Goal: Information Seeking & Learning: Check status

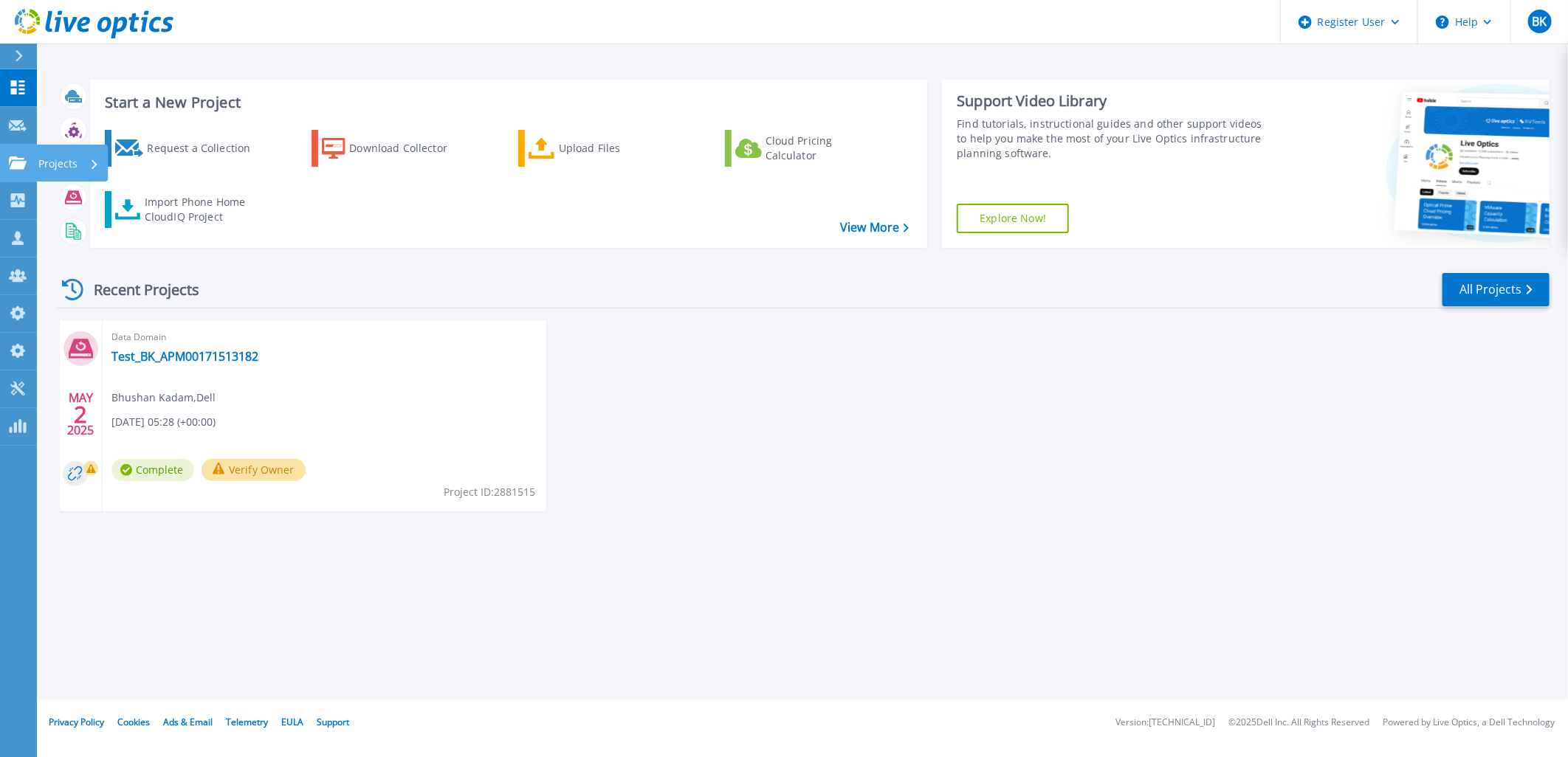
click at [41, 161] on p "Projects" at bounding box center [58, 164] width 39 height 39
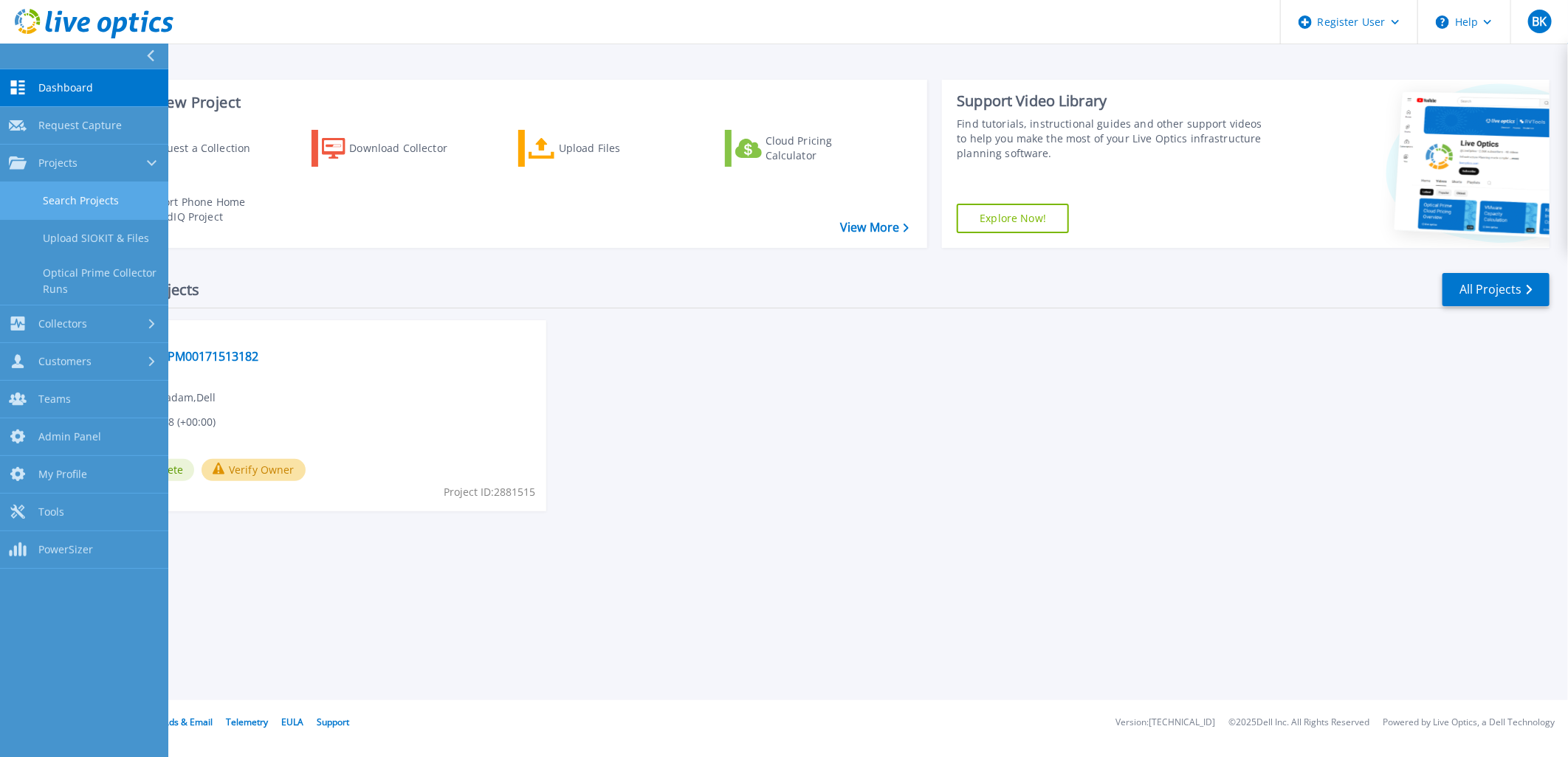
click at [69, 190] on link "Search Projects" at bounding box center [84, 200] width 168 height 38
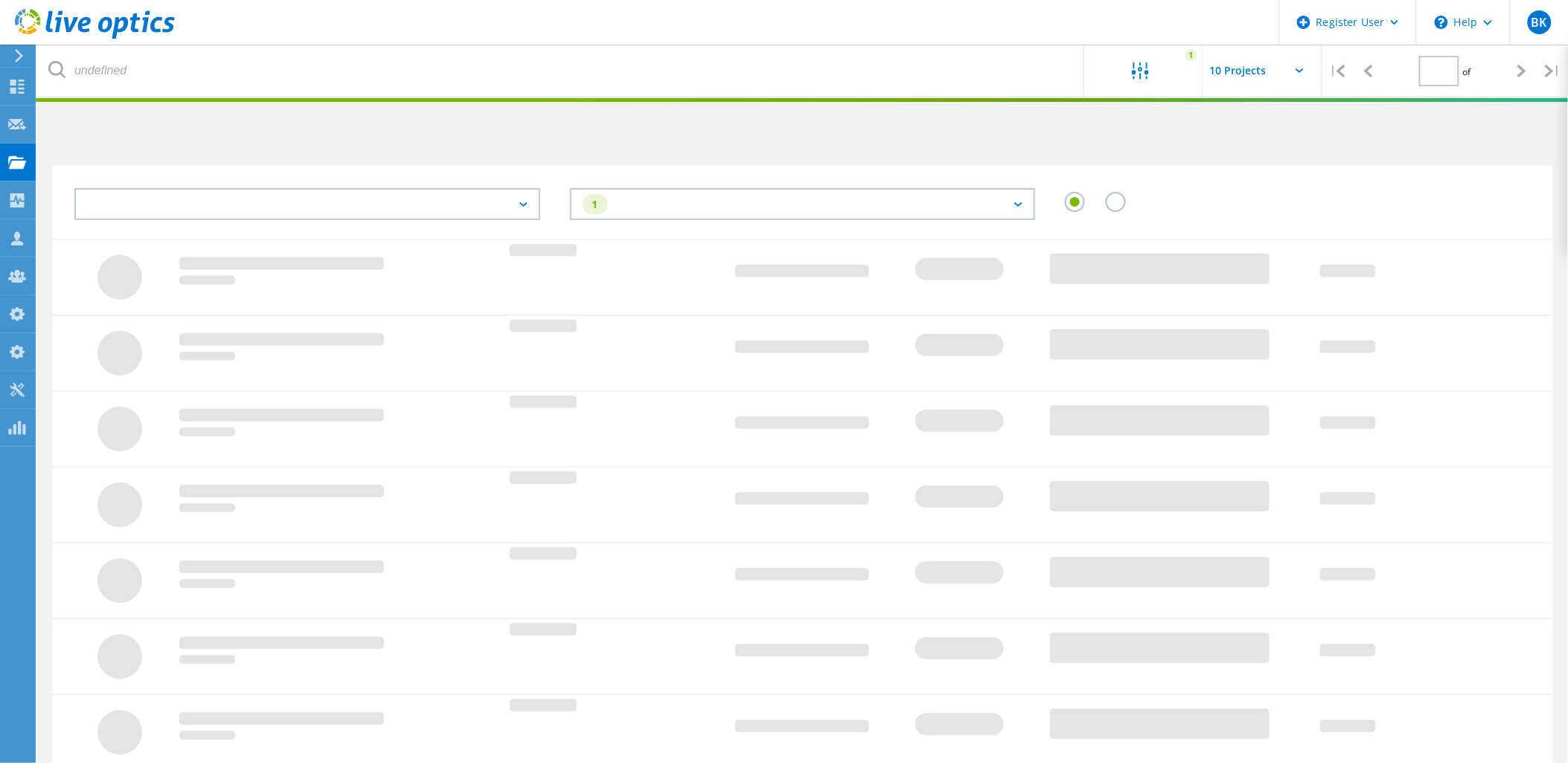
type input "1"
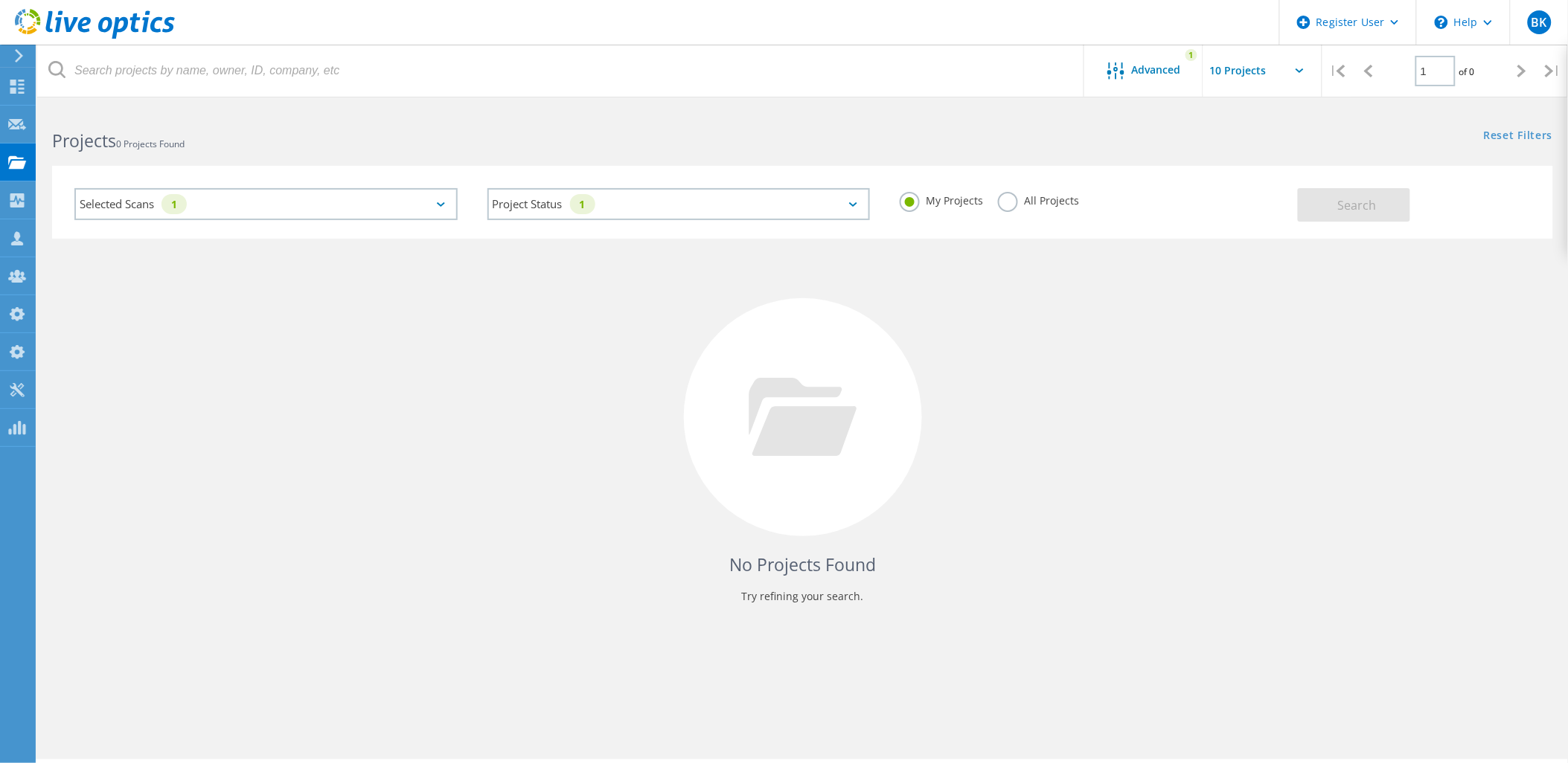
click at [417, 188] on div "Selected Scans 1" at bounding box center [266, 204] width 383 height 32
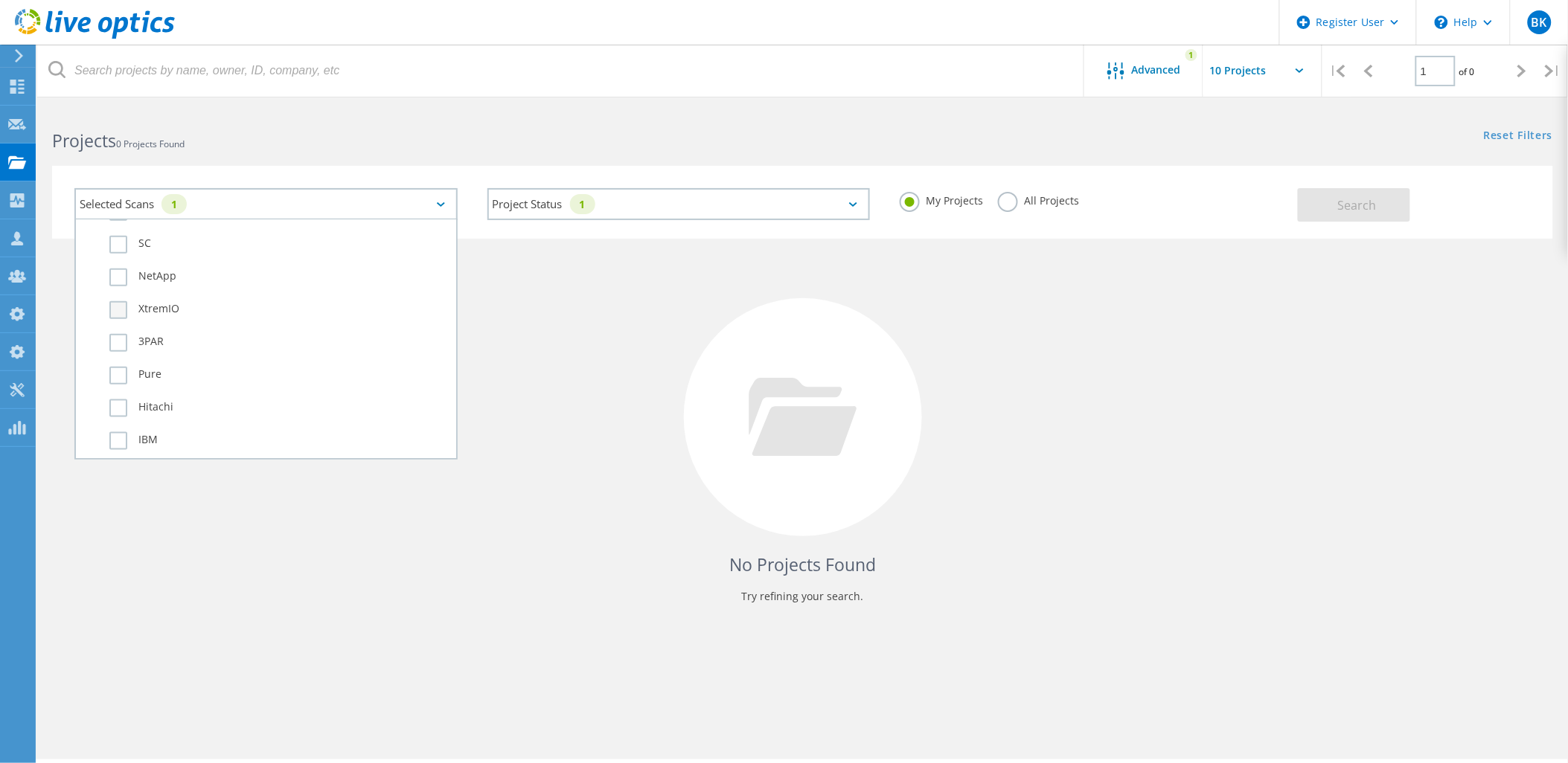
scroll to position [660, 0]
click at [155, 253] on label "3PAR" at bounding box center [278, 262] width 339 height 18
click at [0, 0] on input "3PAR" at bounding box center [0, 0] width 0 height 0
click at [1022, 188] on div "My Projects All Projects" at bounding box center [1091, 201] width 413 height 55
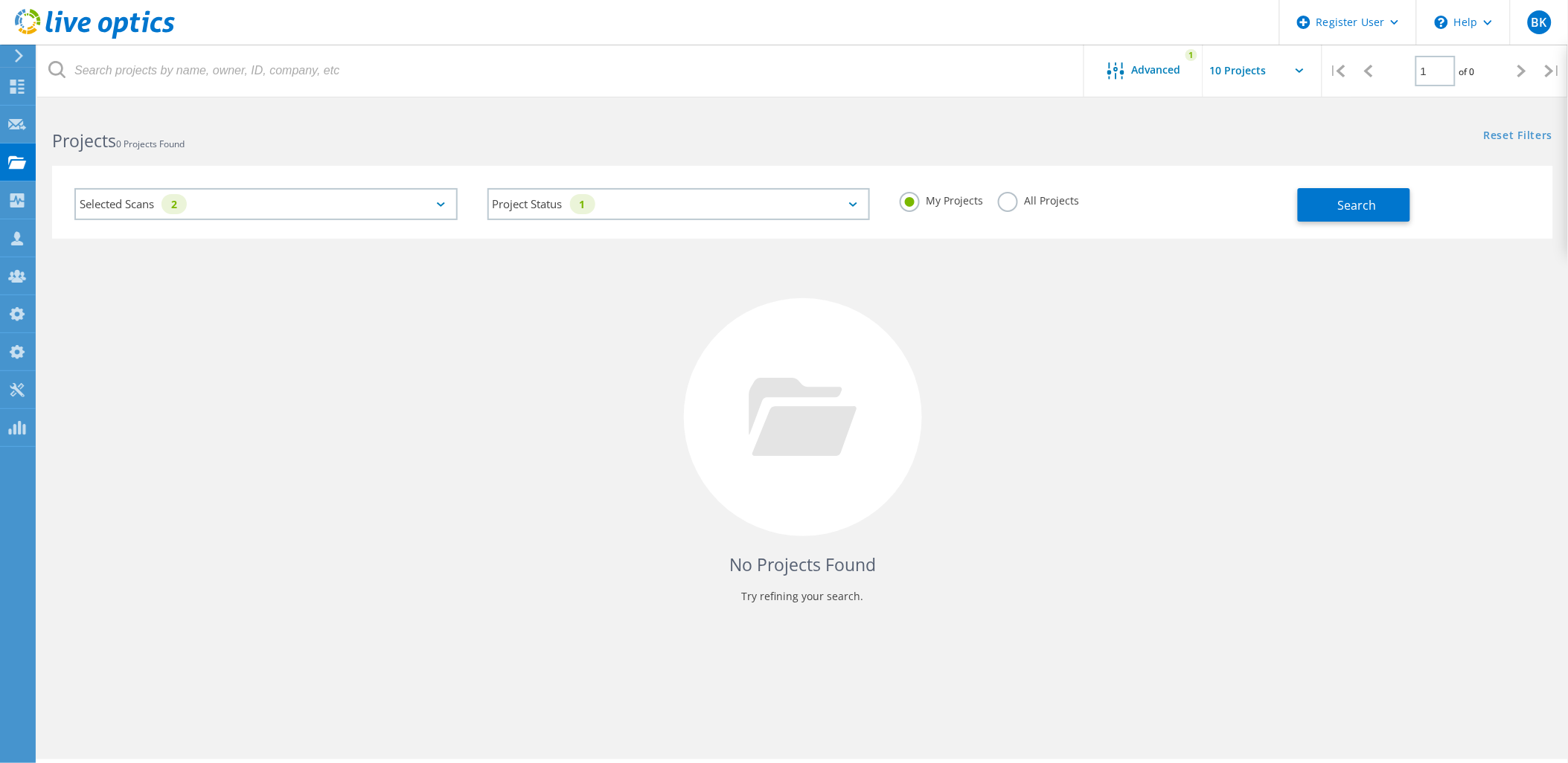
click at [1033, 194] on label "All Projects" at bounding box center [1039, 199] width 82 height 14
click at [0, 0] on input "All Projects" at bounding box center [0, 0] width 0 height 0
click at [1326, 215] on button "Search" at bounding box center [1353, 205] width 113 height 34
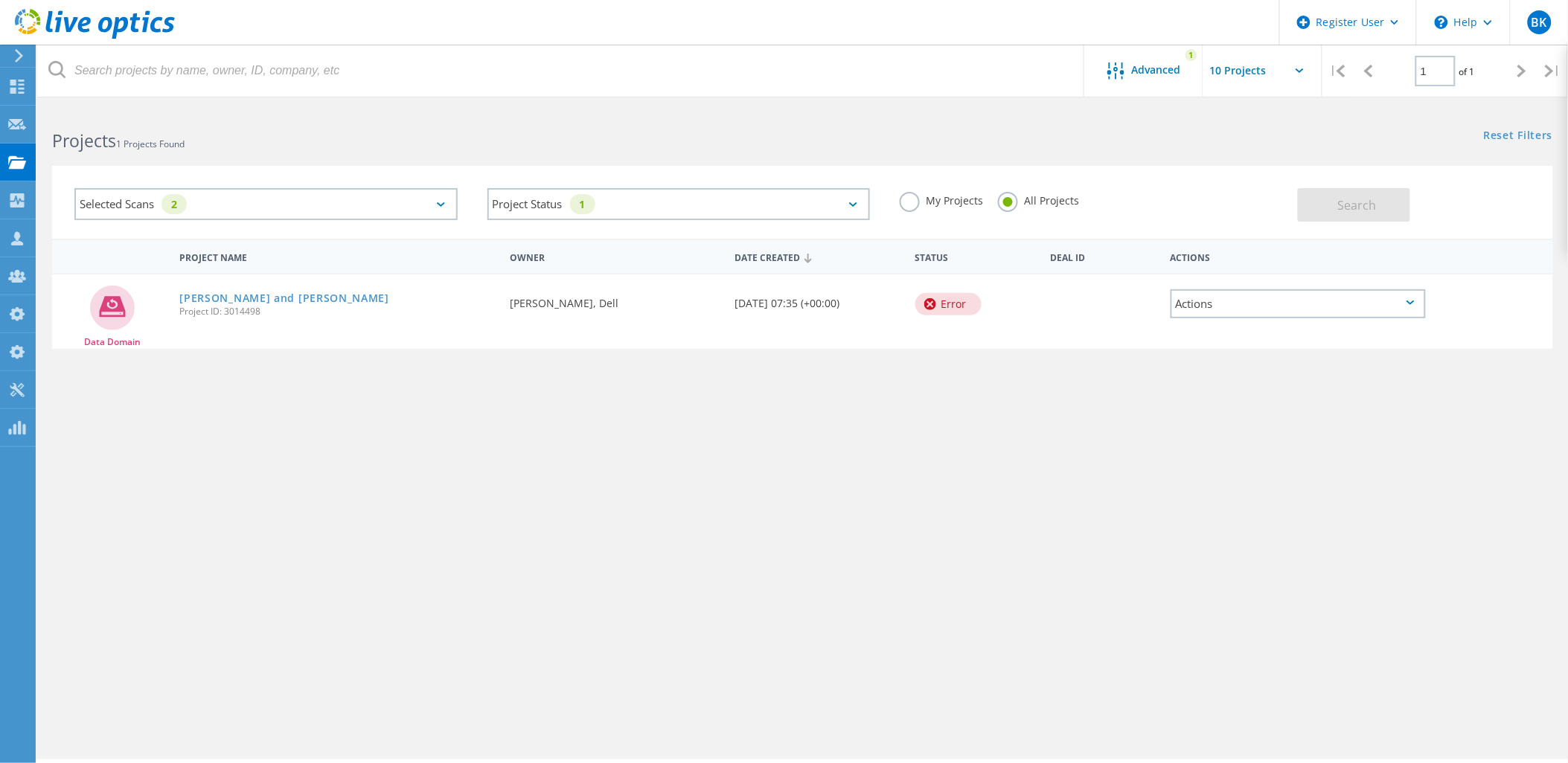
click at [183, 206] on div "2" at bounding box center [174, 204] width 26 height 20
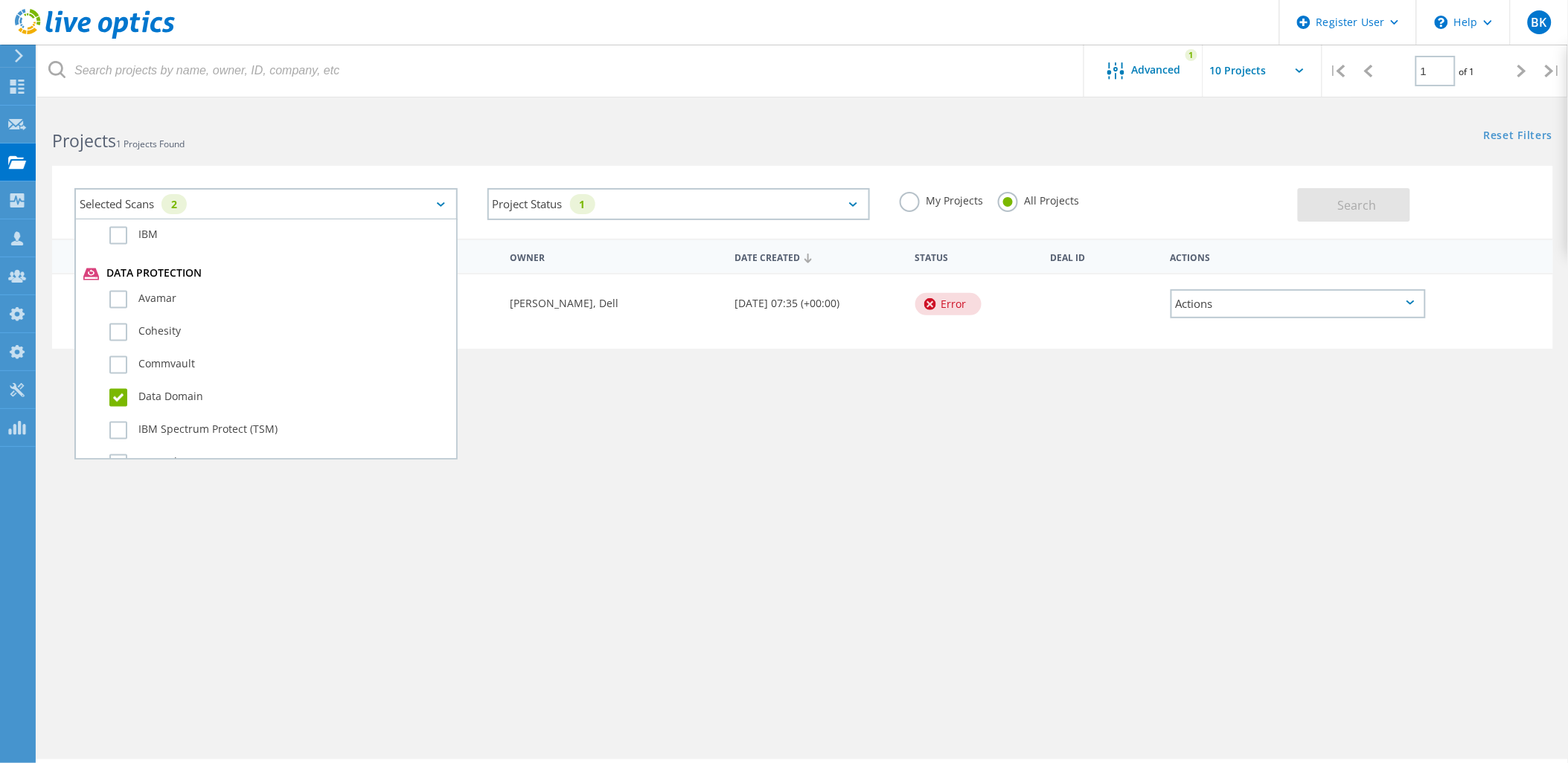
scroll to position [827, 0]
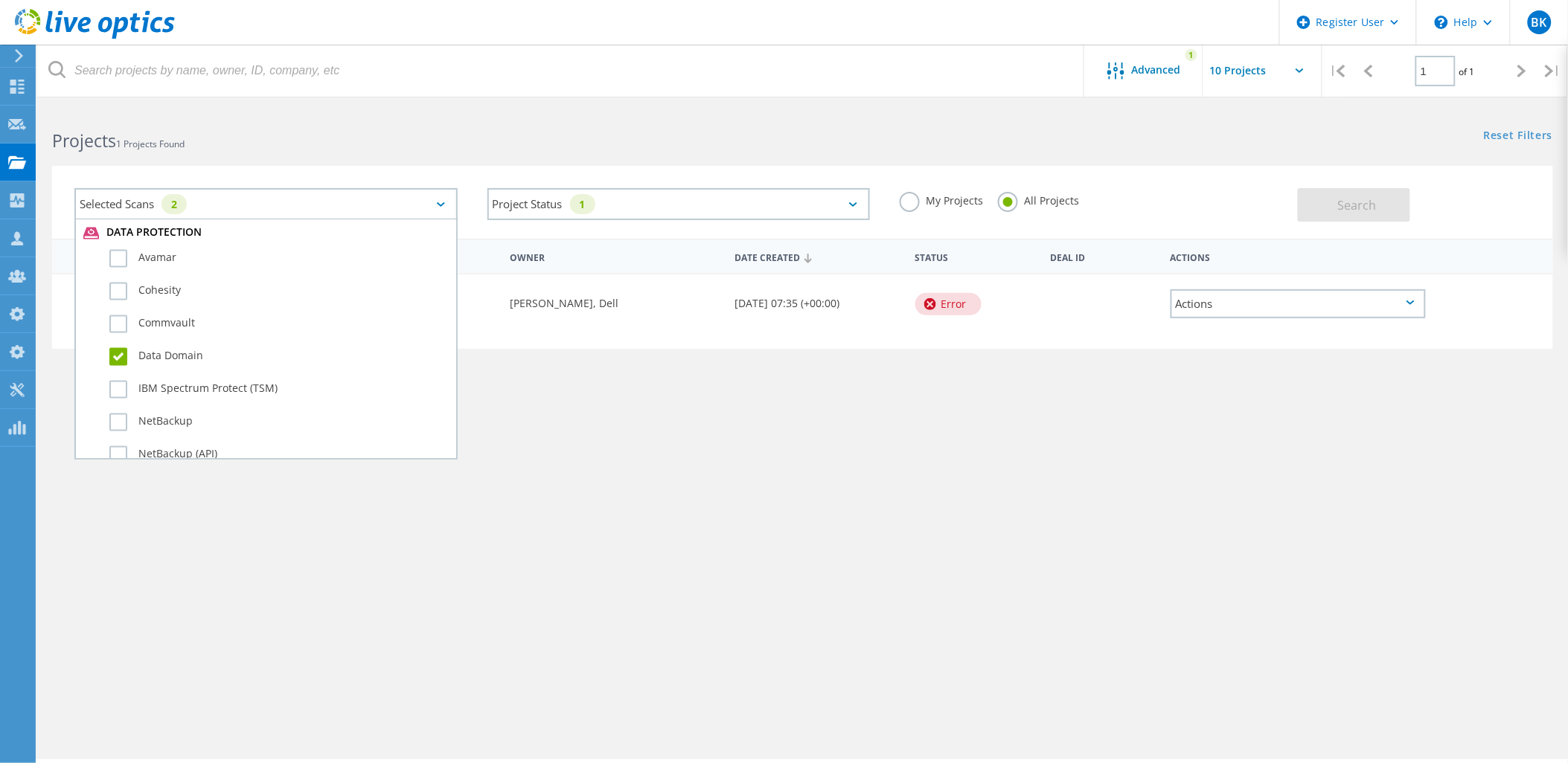
click at [173, 348] on label "Data Domain" at bounding box center [278, 357] width 339 height 18
click at [0, 0] on input "Data Domain" at bounding box center [0, 0] width 0 height 0
click at [1392, 199] on button "Search" at bounding box center [1353, 205] width 113 height 34
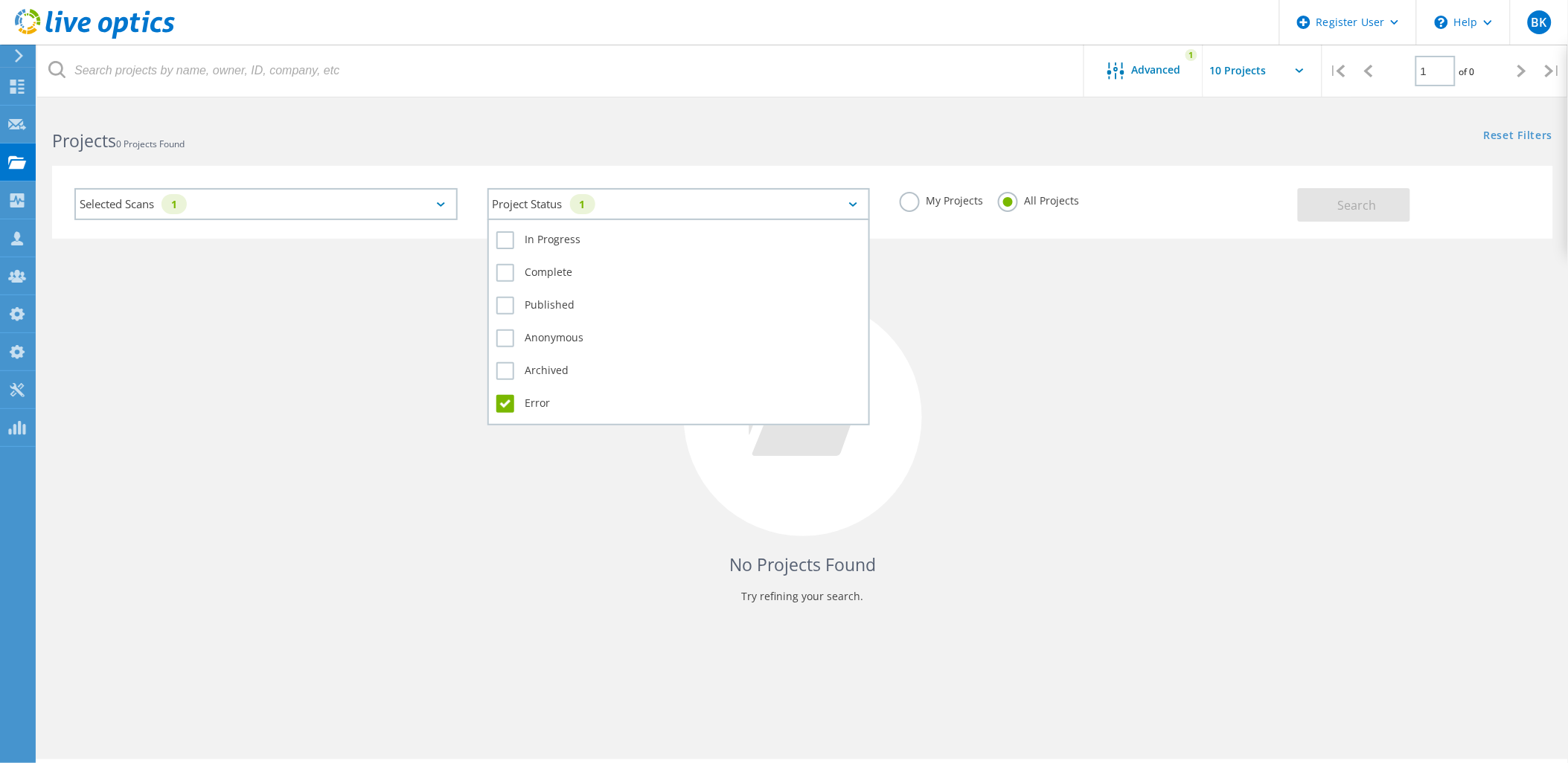
click at [568, 192] on div "Project Status 1" at bounding box center [679, 204] width 383 height 32
click at [518, 395] on label "Error" at bounding box center [679, 404] width 365 height 18
click at [0, 0] on input "Error" at bounding box center [0, 0] width 0 height 0
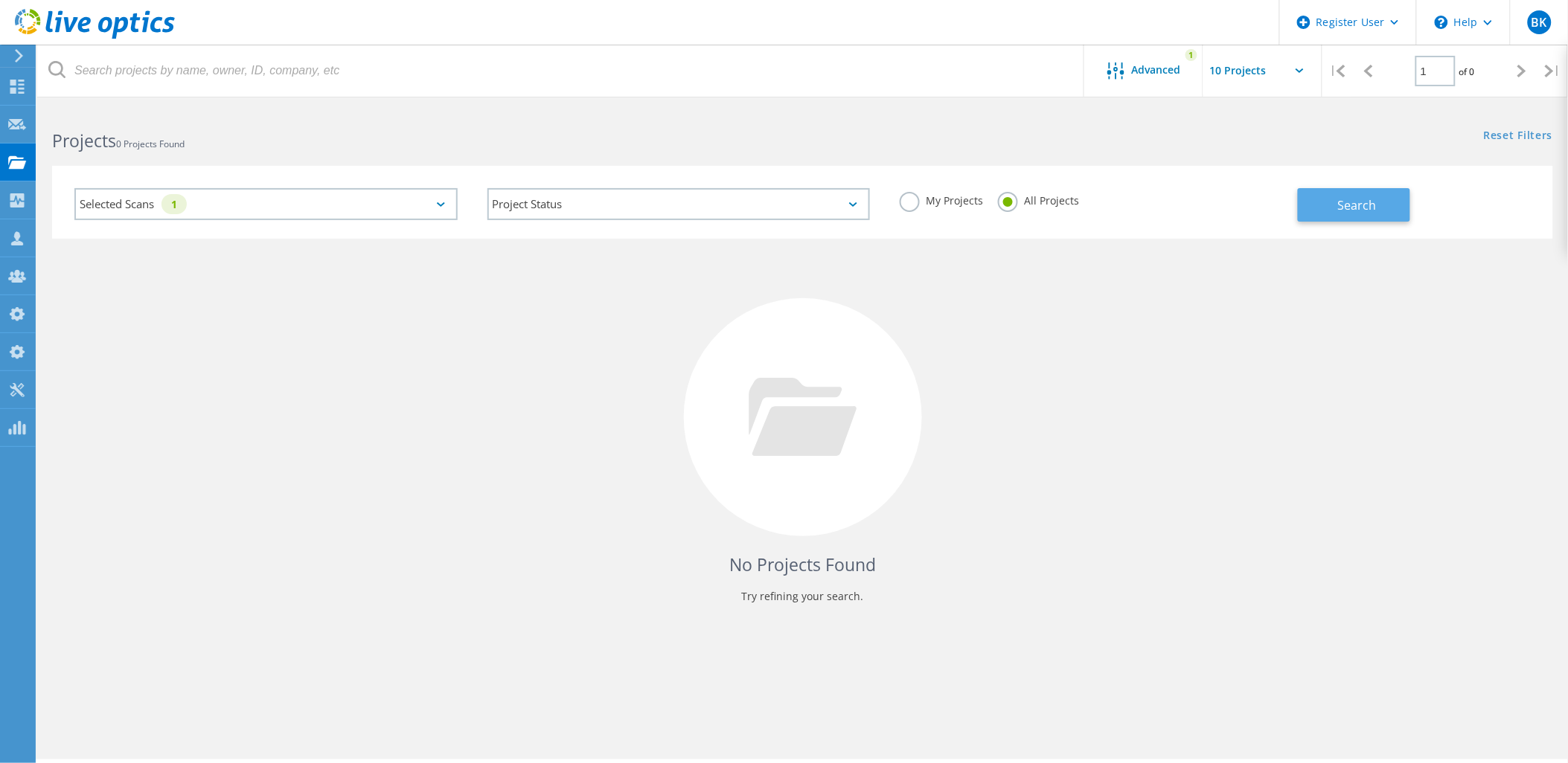
click at [1340, 213] on button "Search" at bounding box center [1353, 205] width 113 height 34
click at [295, 191] on div "Selected Scans 1" at bounding box center [266, 204] width 383 height 32
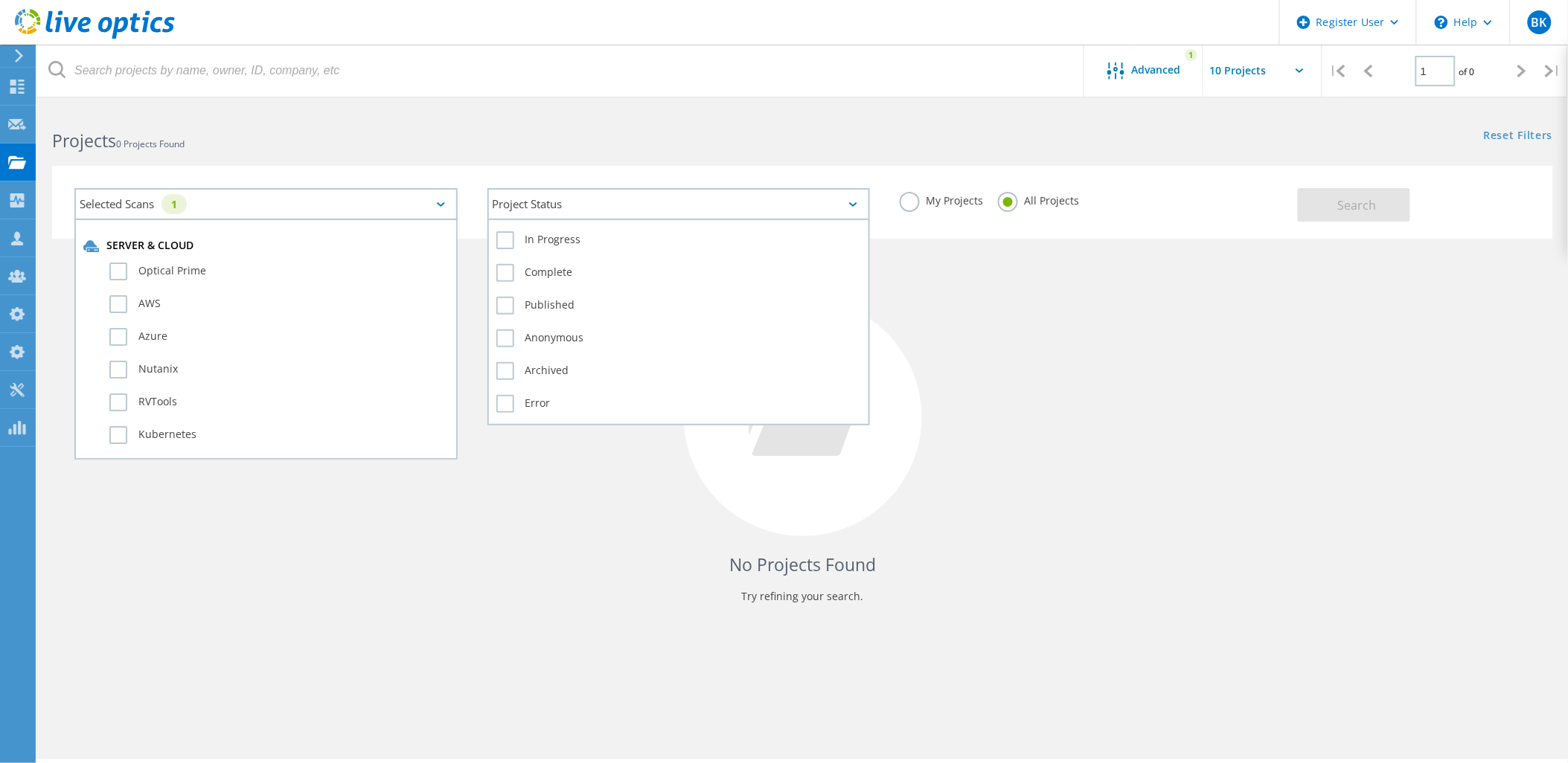
click at [687, 211] on div "Project Status" at bounding box center [679, 204] width 383 height 32
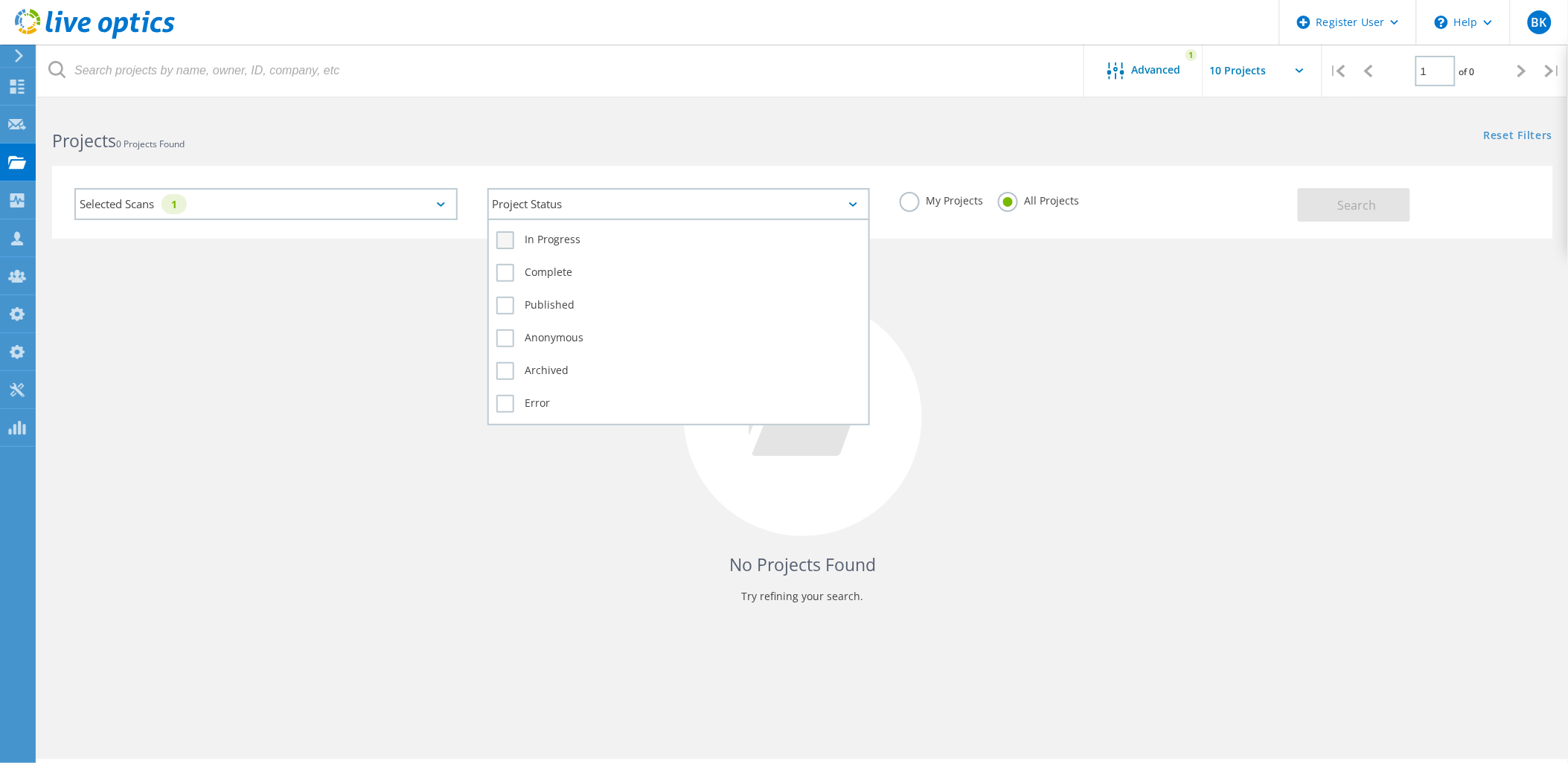
click at [563, 235] on label "In Progress" at bounding box center [679, 240] width 365 height 18
click at [0, 0] on input "In Progress" at bounding box center [0, 0] width 0 height 0
click at [563, 235] on label "In Progress" at bounding box center [679, 240] width 365 height 18
click at [0, 0] on input "In Progress" at bounding box center [0, 0] width 0 height 0
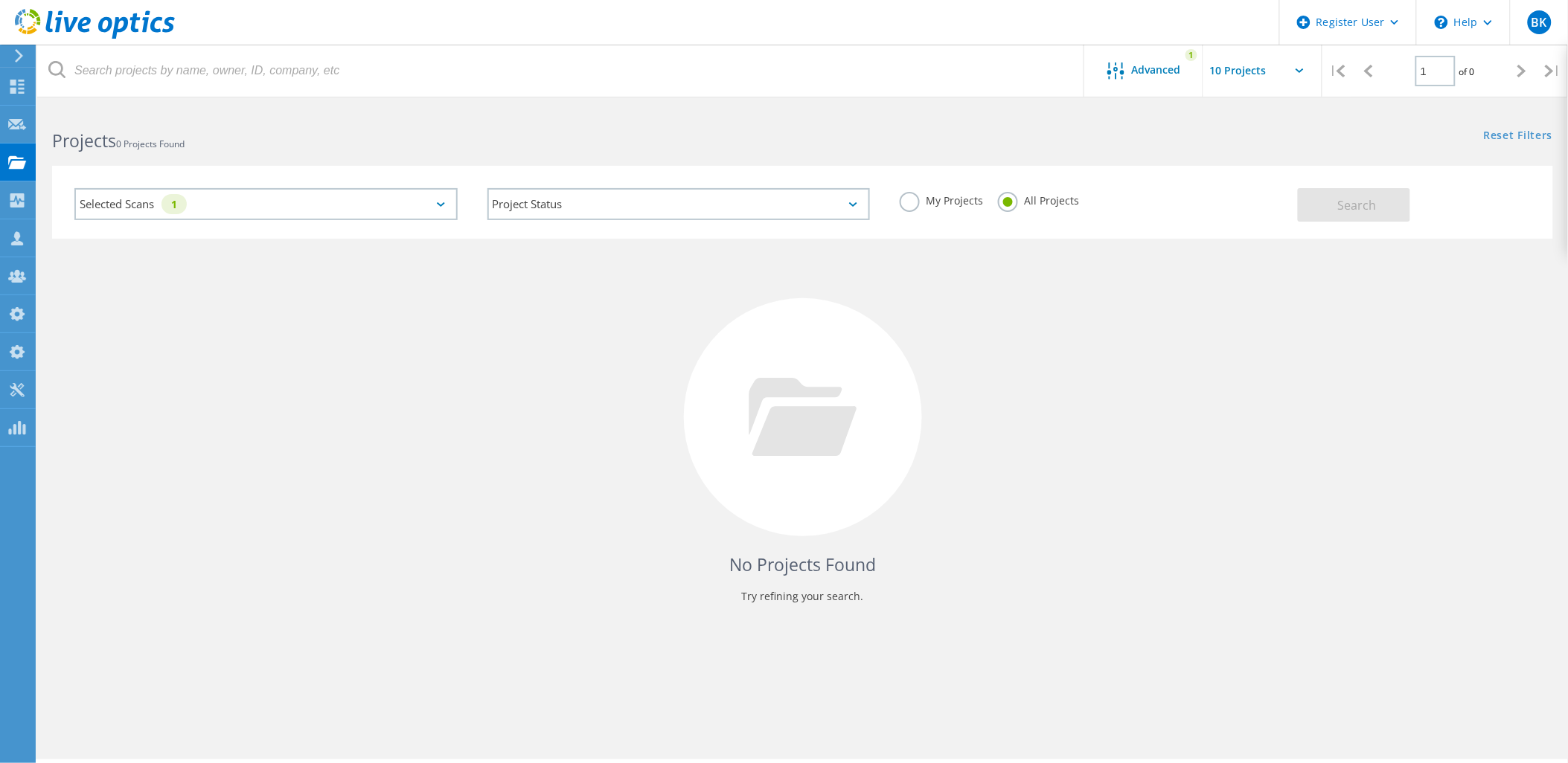
click at [1144, 298] on div "No Projects Found Try refining your search." at bounding box center [802, 431] width 1501 height 385
click at [983, 197] on div "My Projects All Projects" at bounding box center [1091, 201] width 413 height 55
click at [1143, 57] on div "Advanced 1" at bounding box center [1143, 70] width 119 height 52
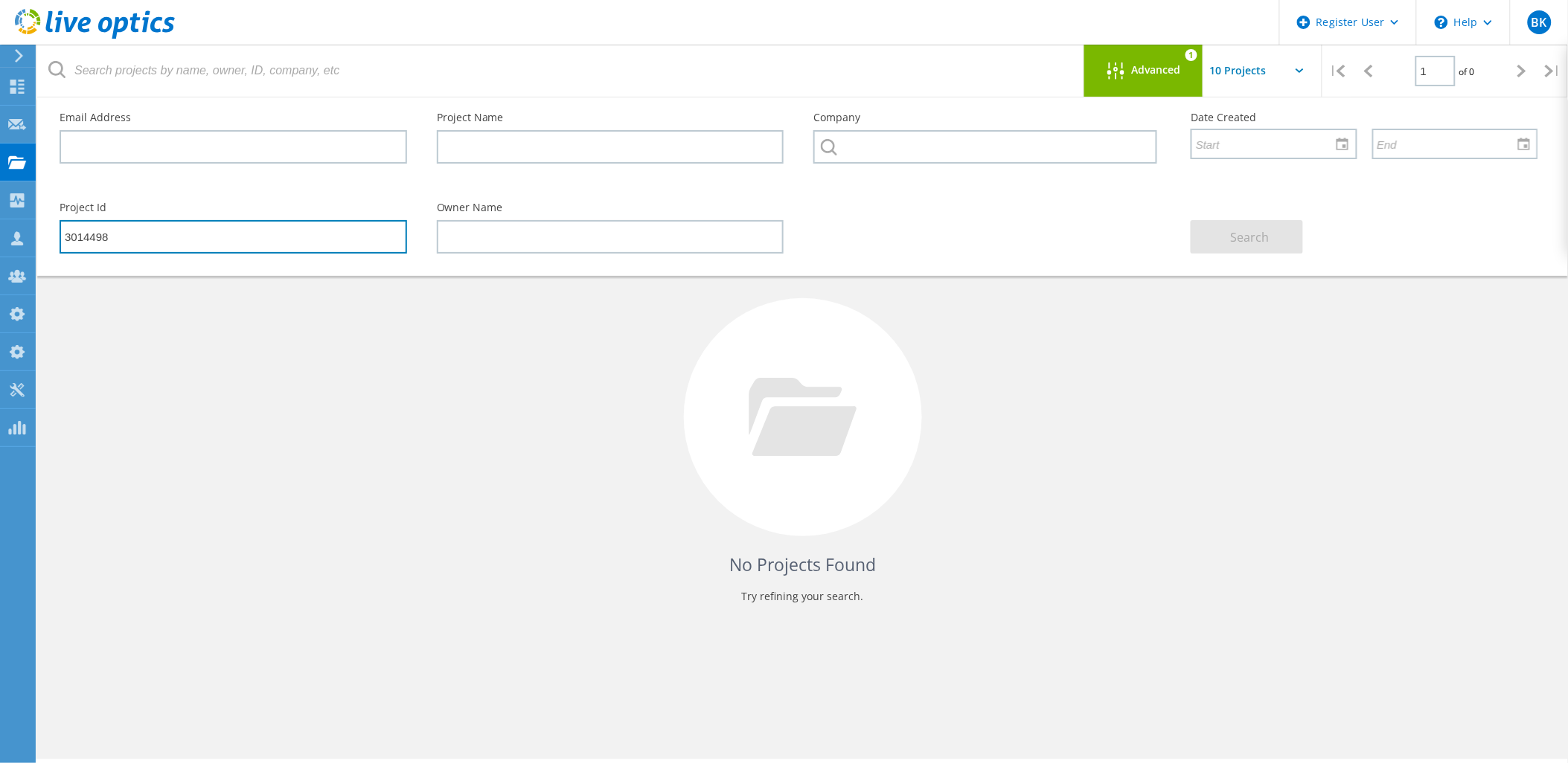
click at [281, 243] on input "3014498" at bounding box center [233, 237] width 347 height 34
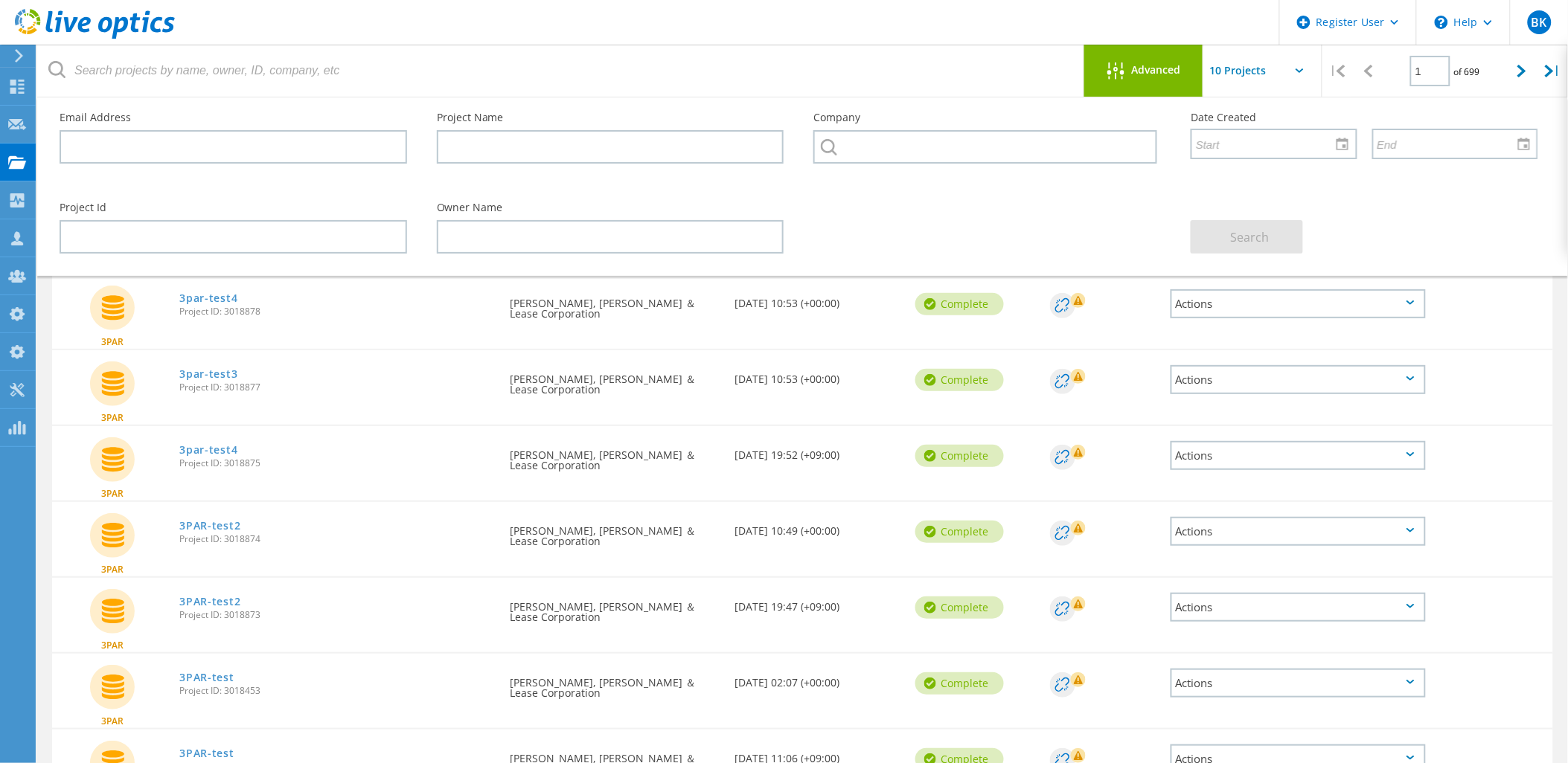
click at [1128, 63] on div at bounding box center [1119, 72] width 25 height 19
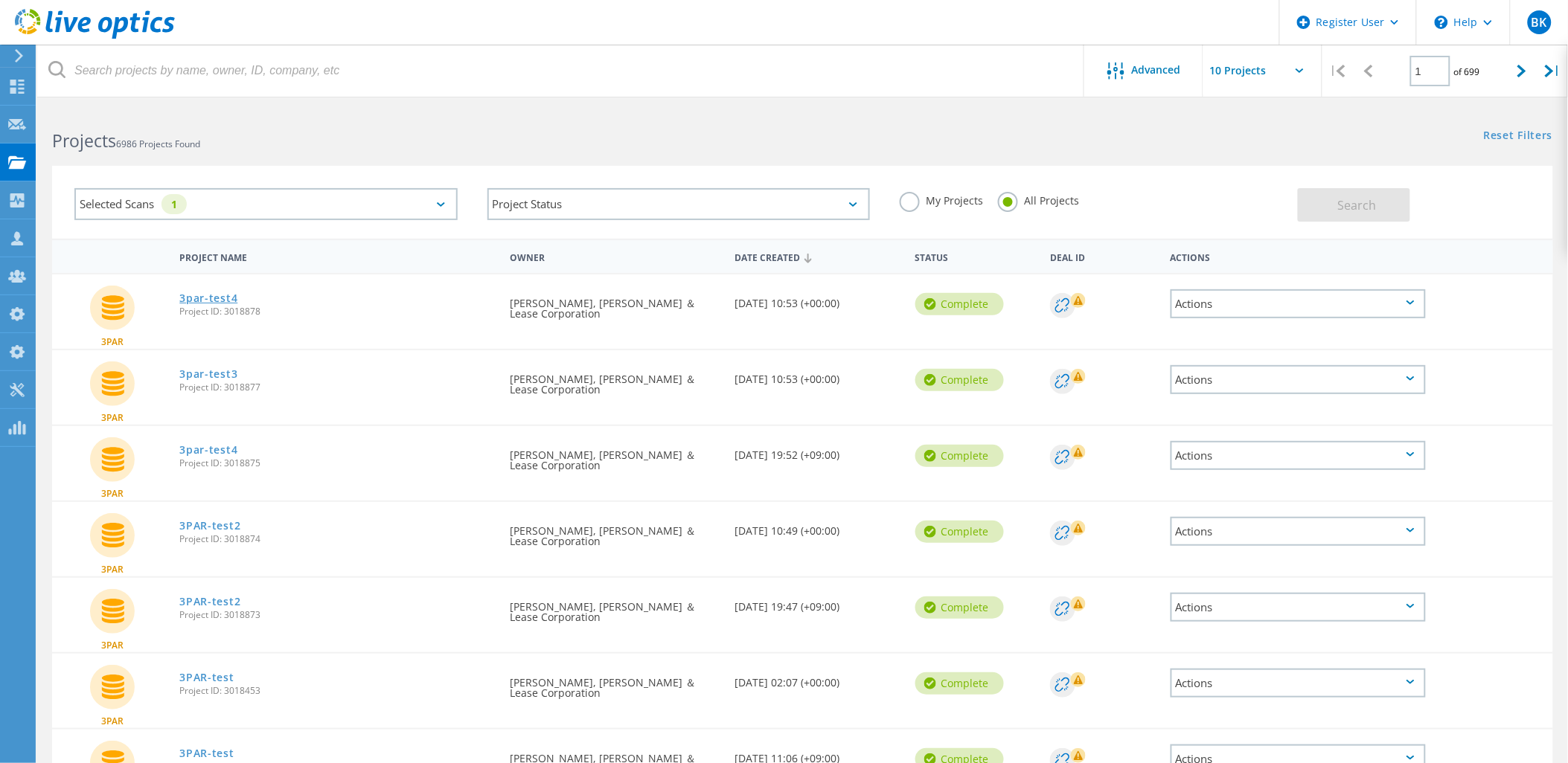
click at [206, 294] on link "3par-test4" at bounding box center [207, 299] width 58 height 11
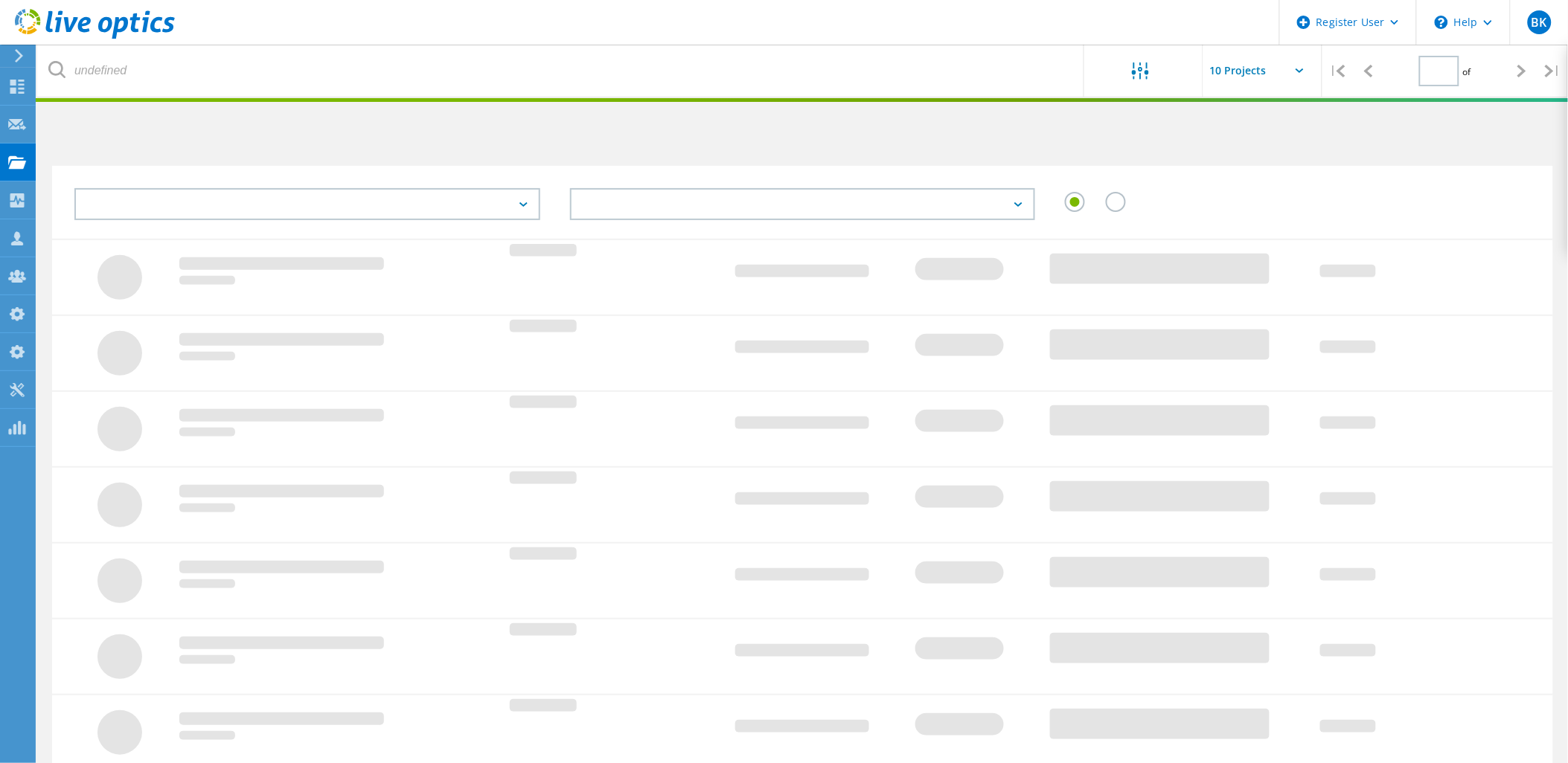
type input "1"
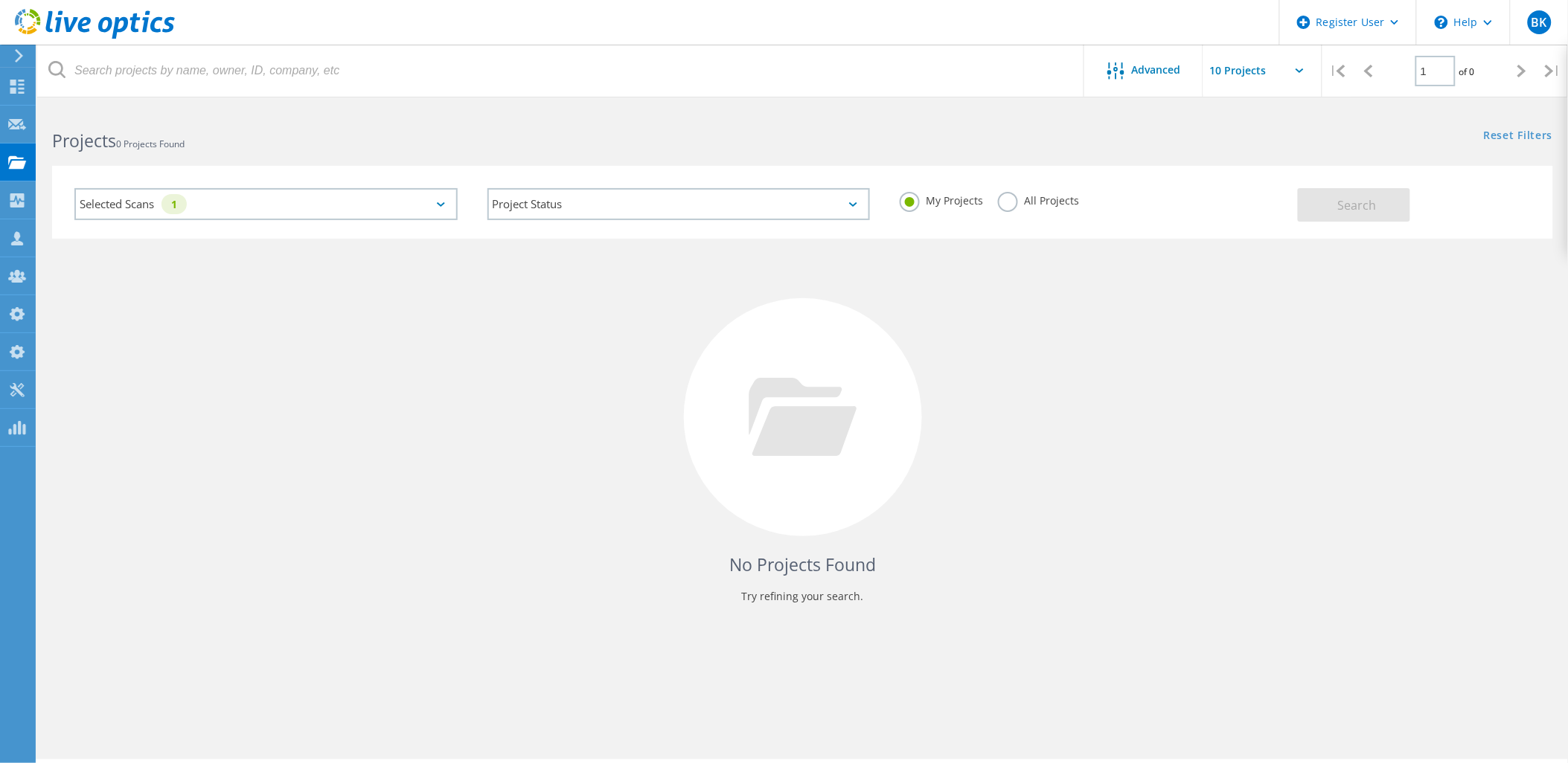
click at [1052, 203] on label "All Projects" at bounding box center [1039, 199] width 82 height 14
click at [0, 0] on input "All Projects" at bounding box center [0, 0] width 0 height 0
click at [1359, 211] on span "Search" at bounding box center [1357, 205] width 39 height 16
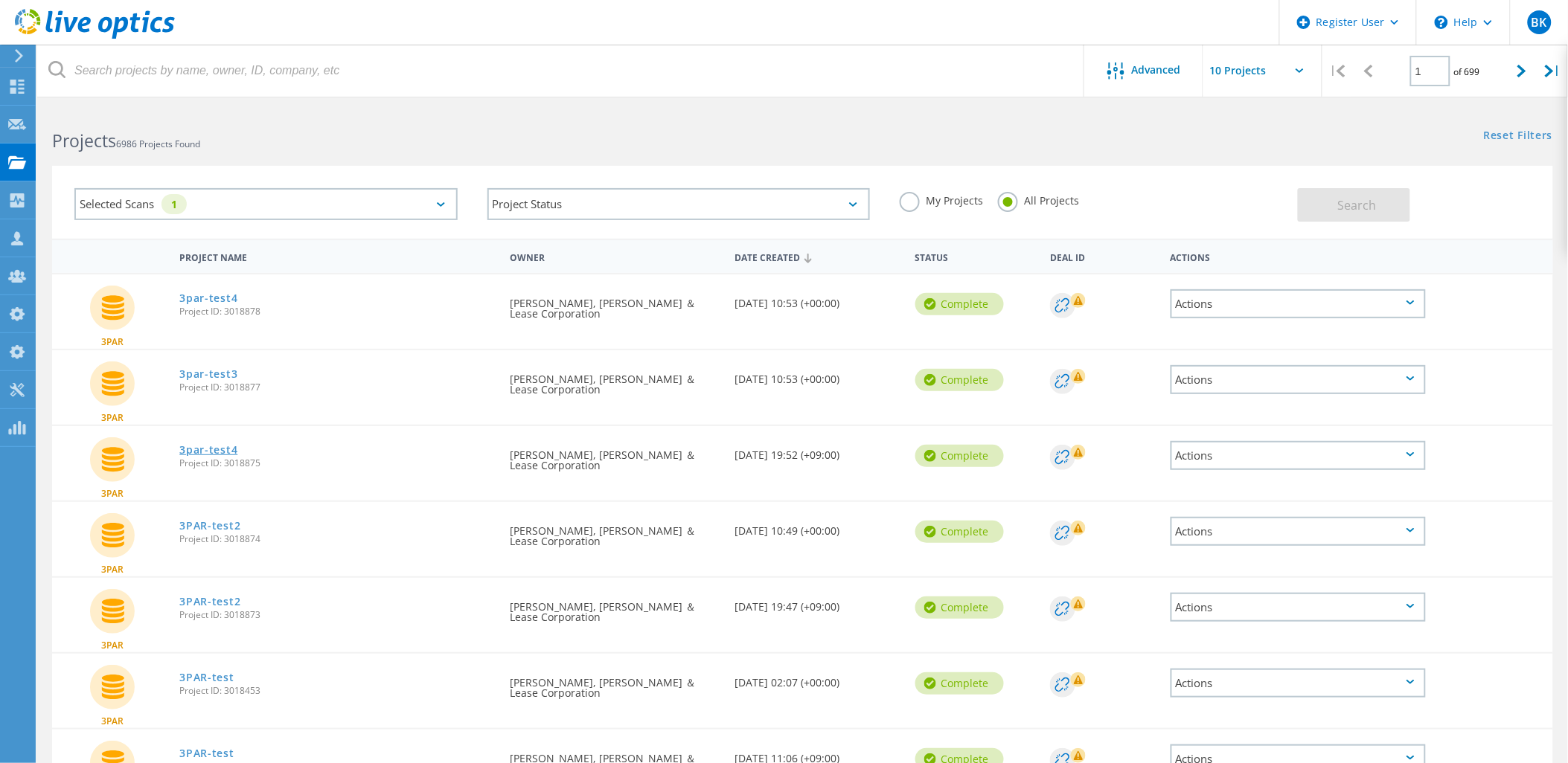
click at [215, 445] on link "3par-test4" at bounding box center [207, 450] width 58 height 11
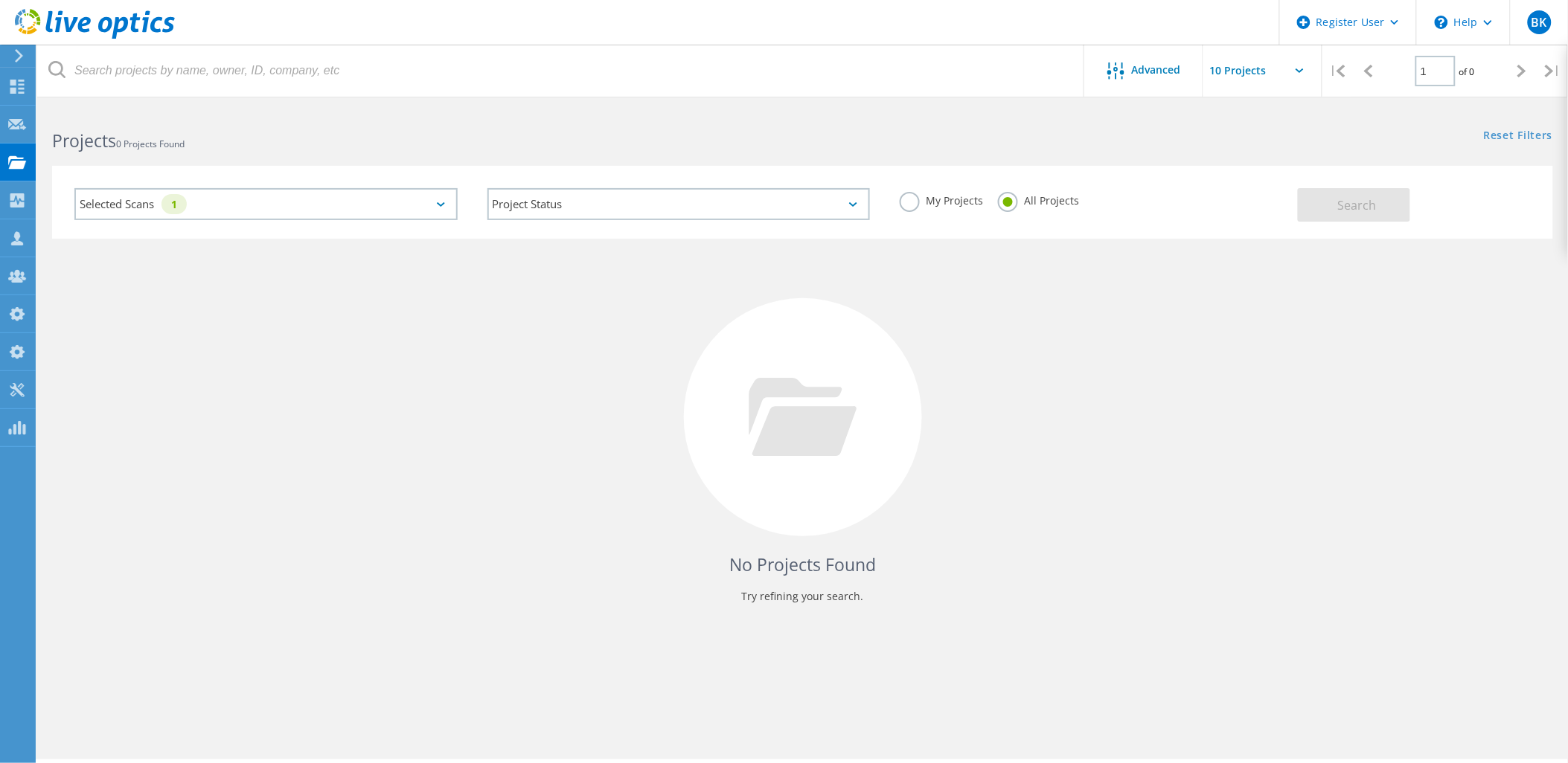
click at [364, 203] on div "Selected Scans 1" at bounding box center [266, 204] width 383 height 32
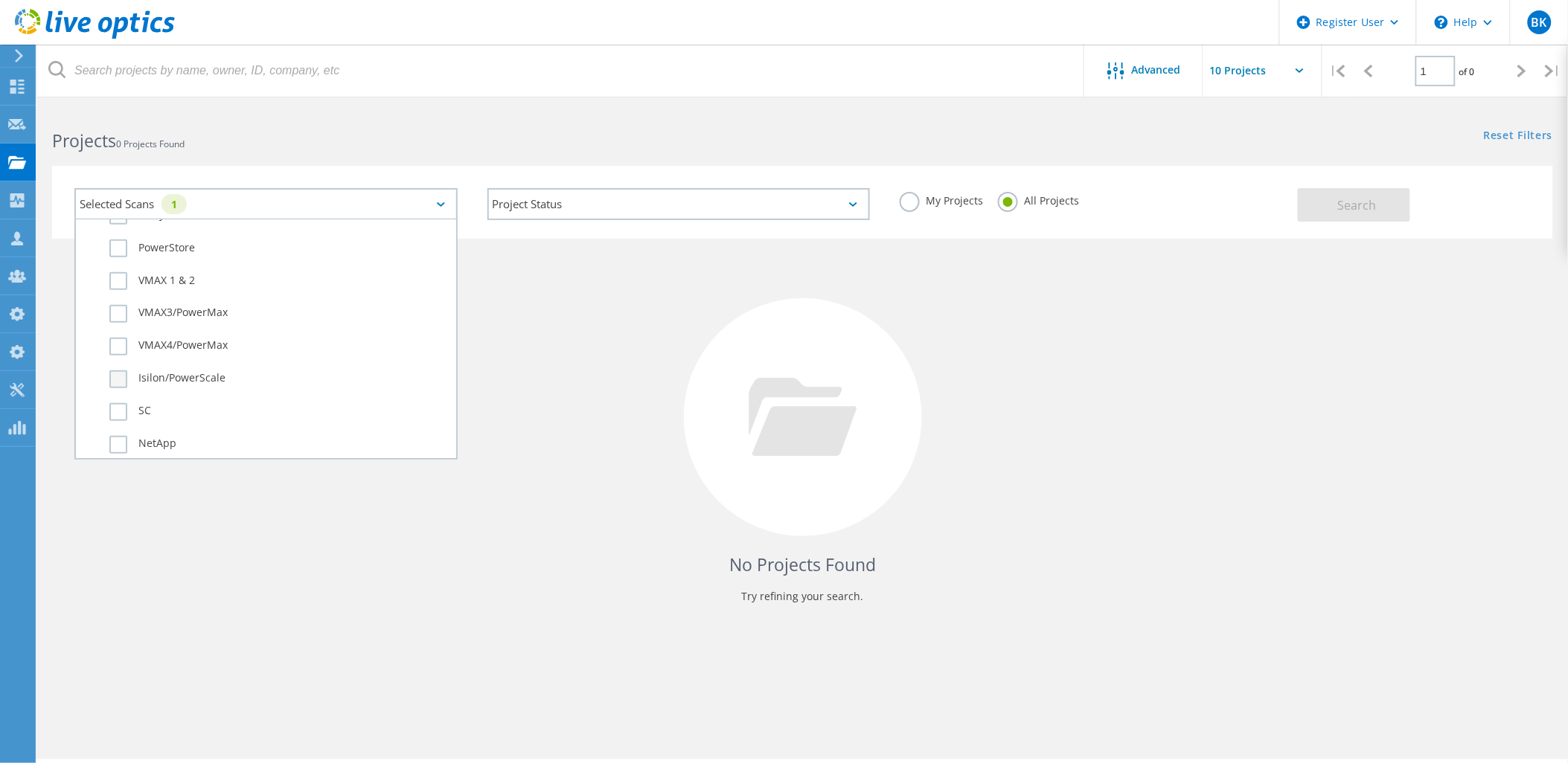
scroll to position [578, 0]
click at [986, 294] on div "No Projects Found Try refining your search." at bounding box center [802, 431] width 1501 height 385
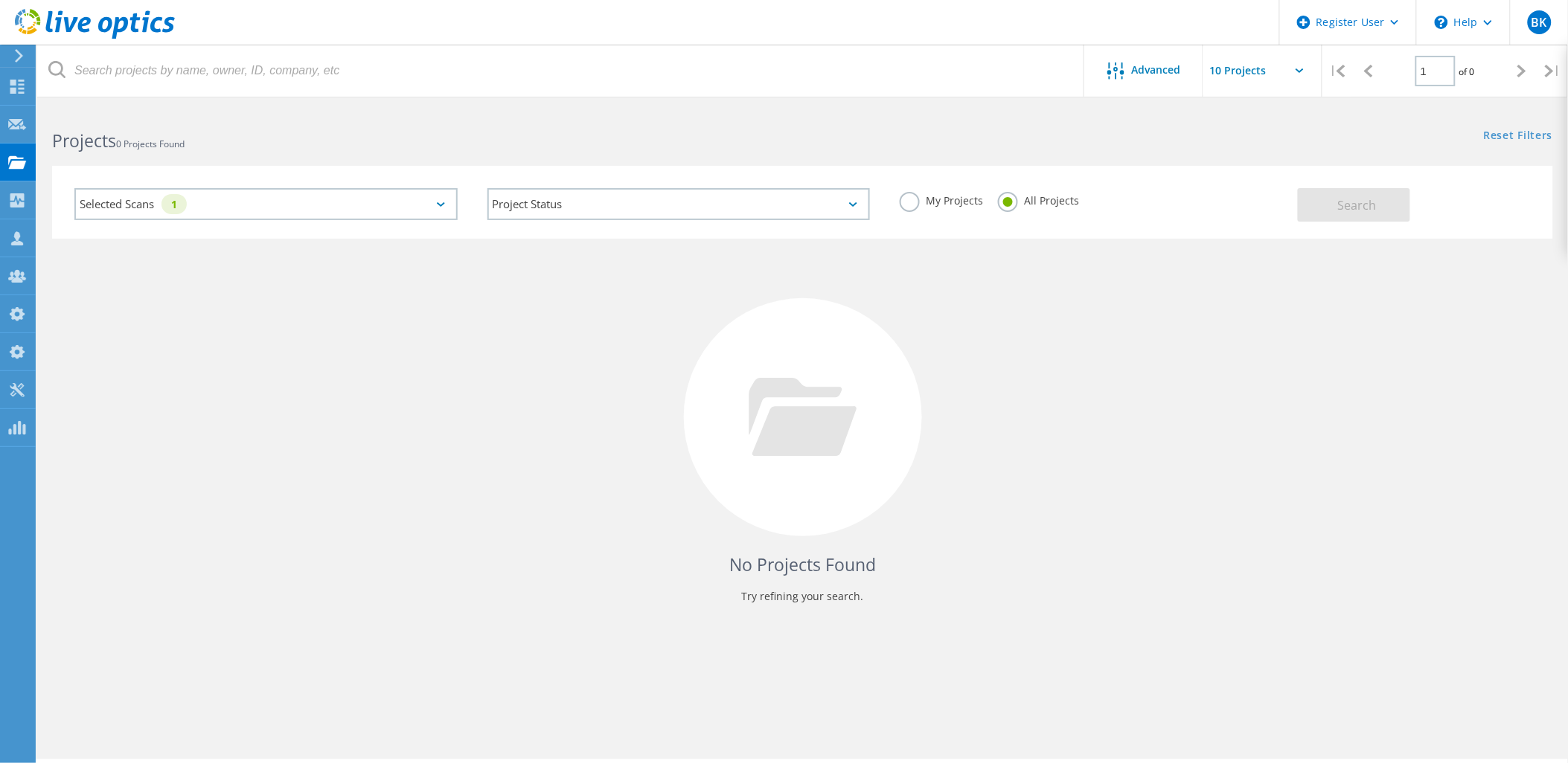
click at [660, 221] on div "Project Status In Progress Complete Published Anonymous Archived Error" at bounding box center [679, 205] width 413 height 62
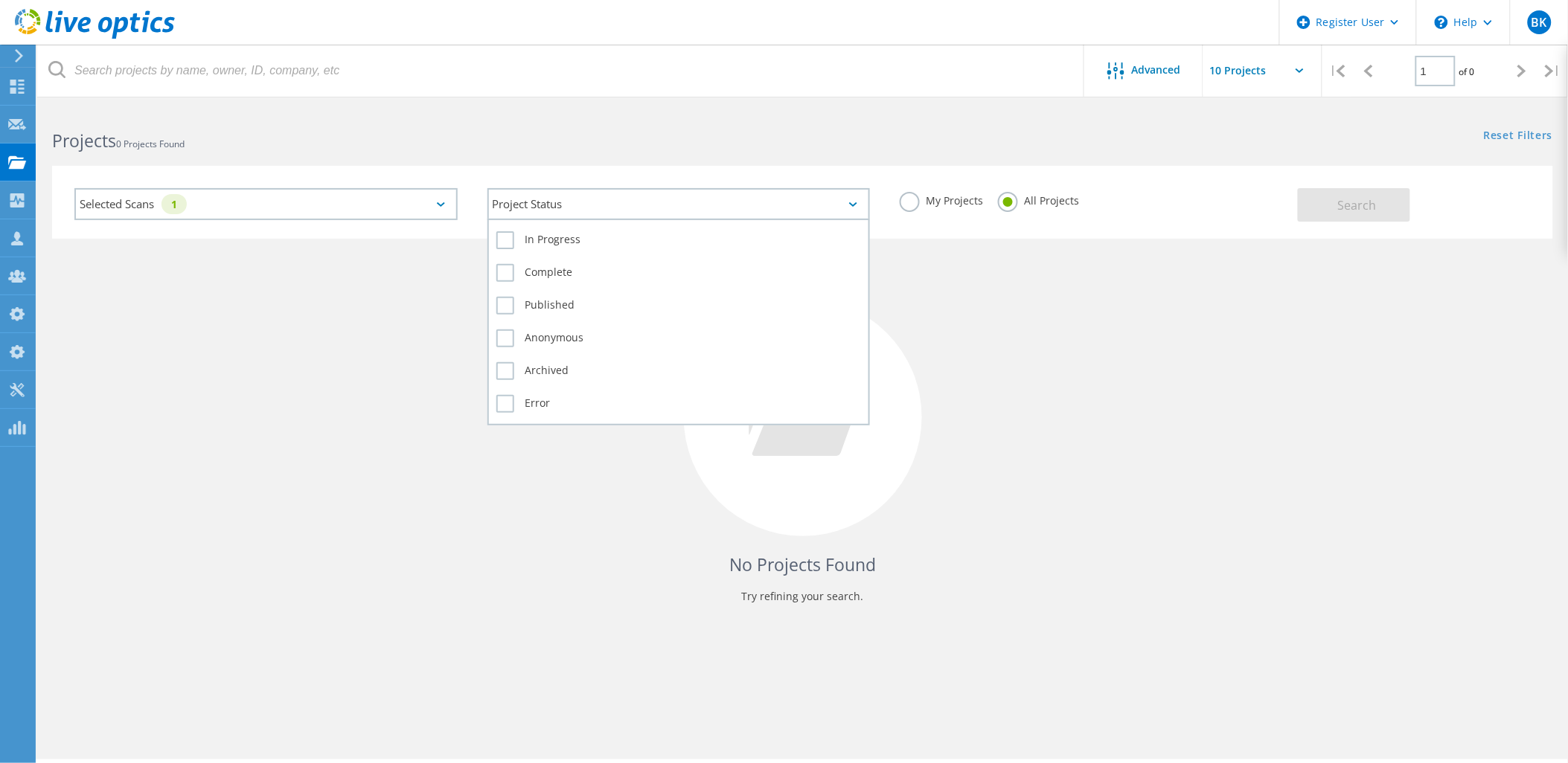
click at [672, 210] on div "Project Status" at bounding box center [679, 204] width 383 height 32
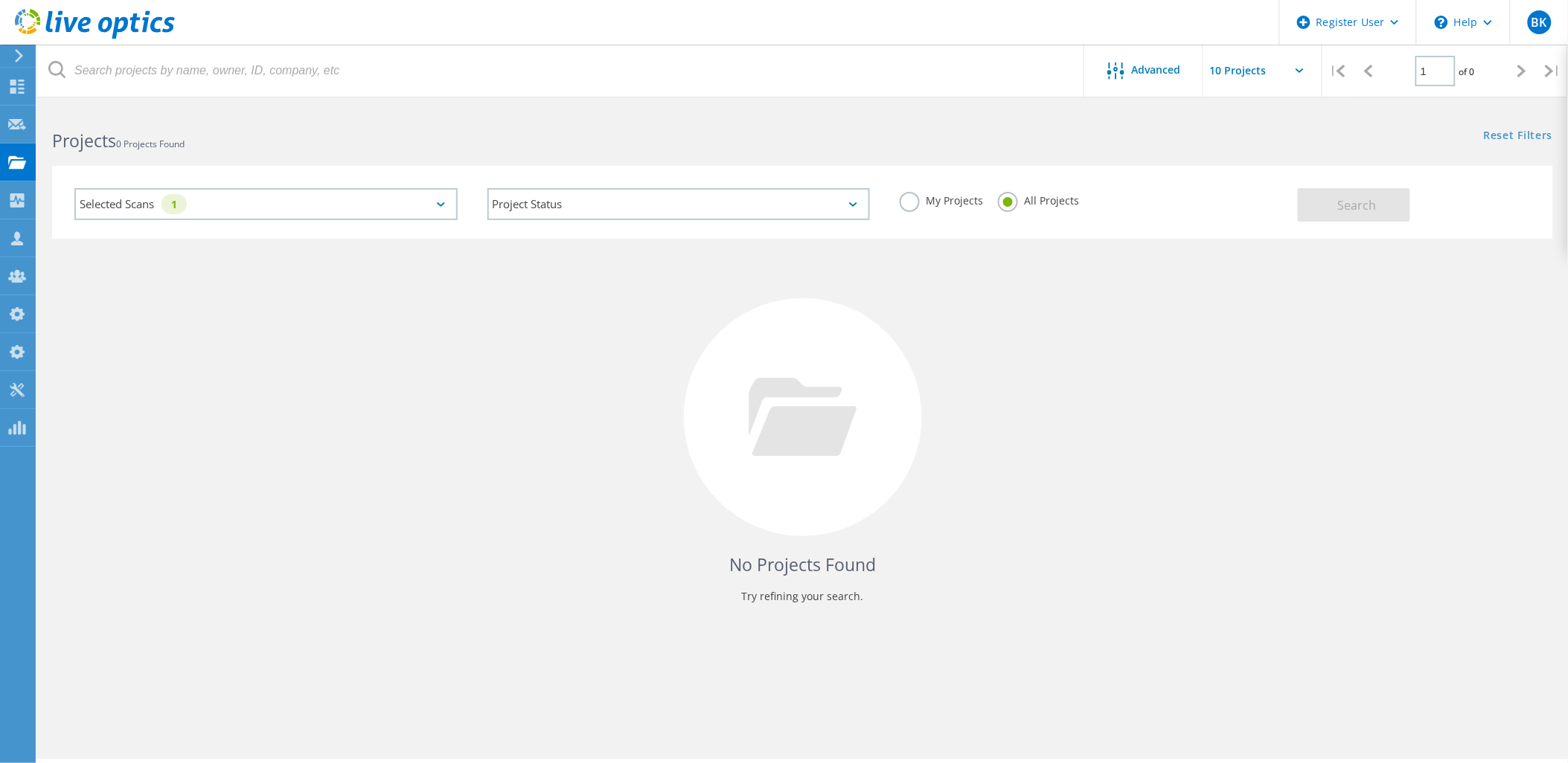
click at [276, 206] on div "Selected Scans 1" at bounding box center [266, 204] width 383 height 32
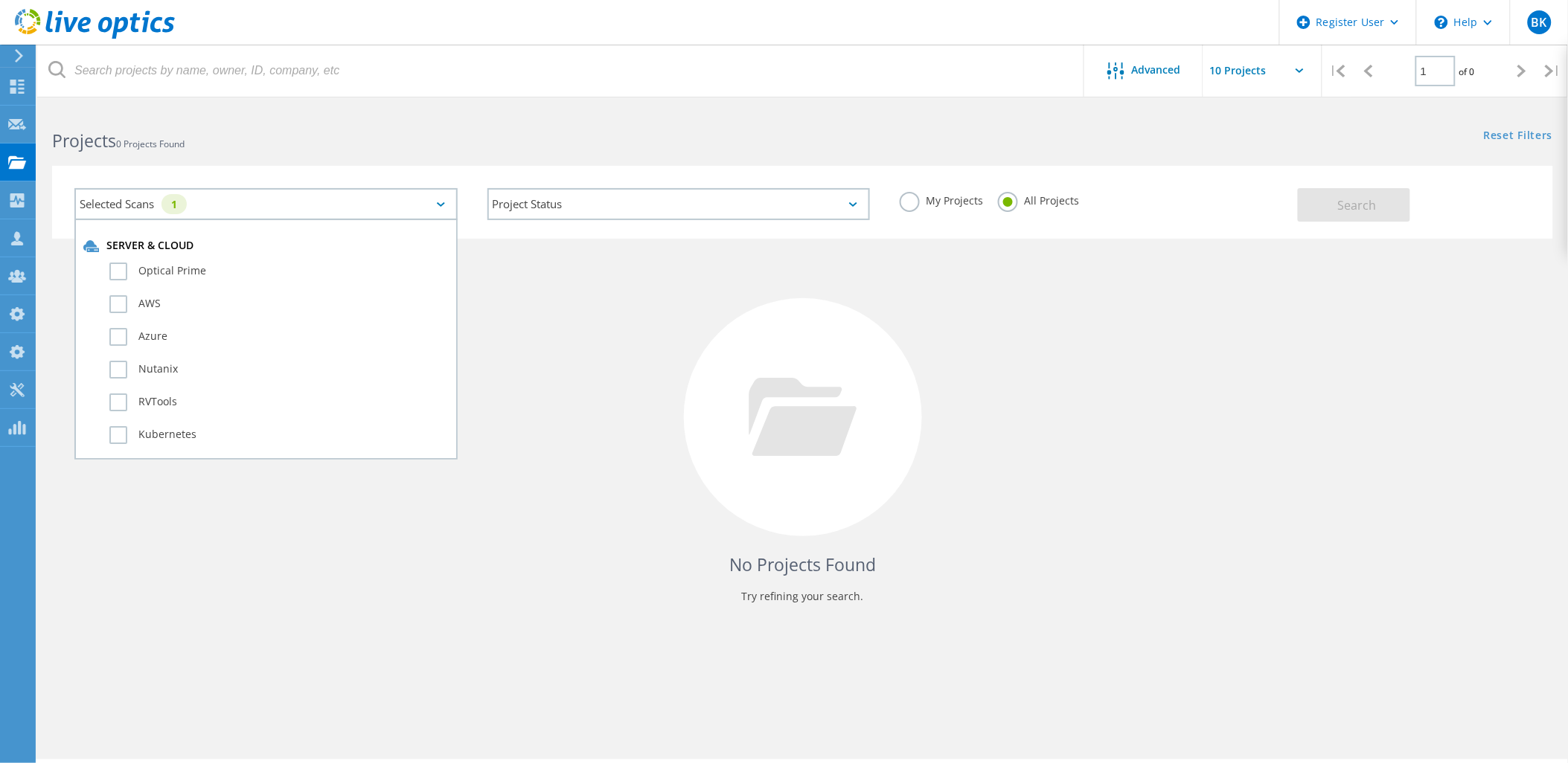
click at [1166, 410] on div "No Projects Found Try refining your search." at bounding box center [802, 431] width 1501 height 385
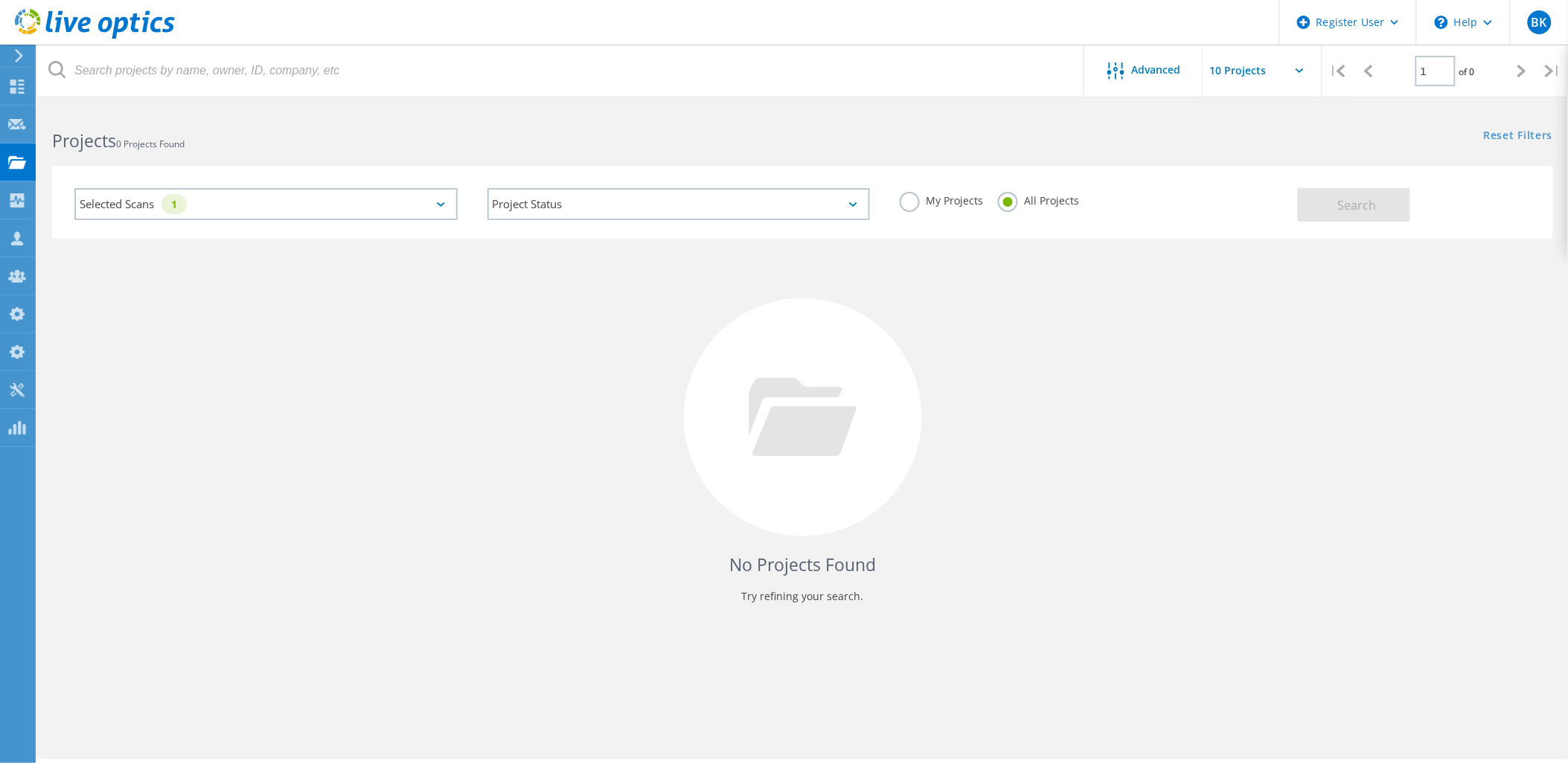
click at [1356, 184] on div "Search" at bounding box center [1422, 198] width 248 height 49
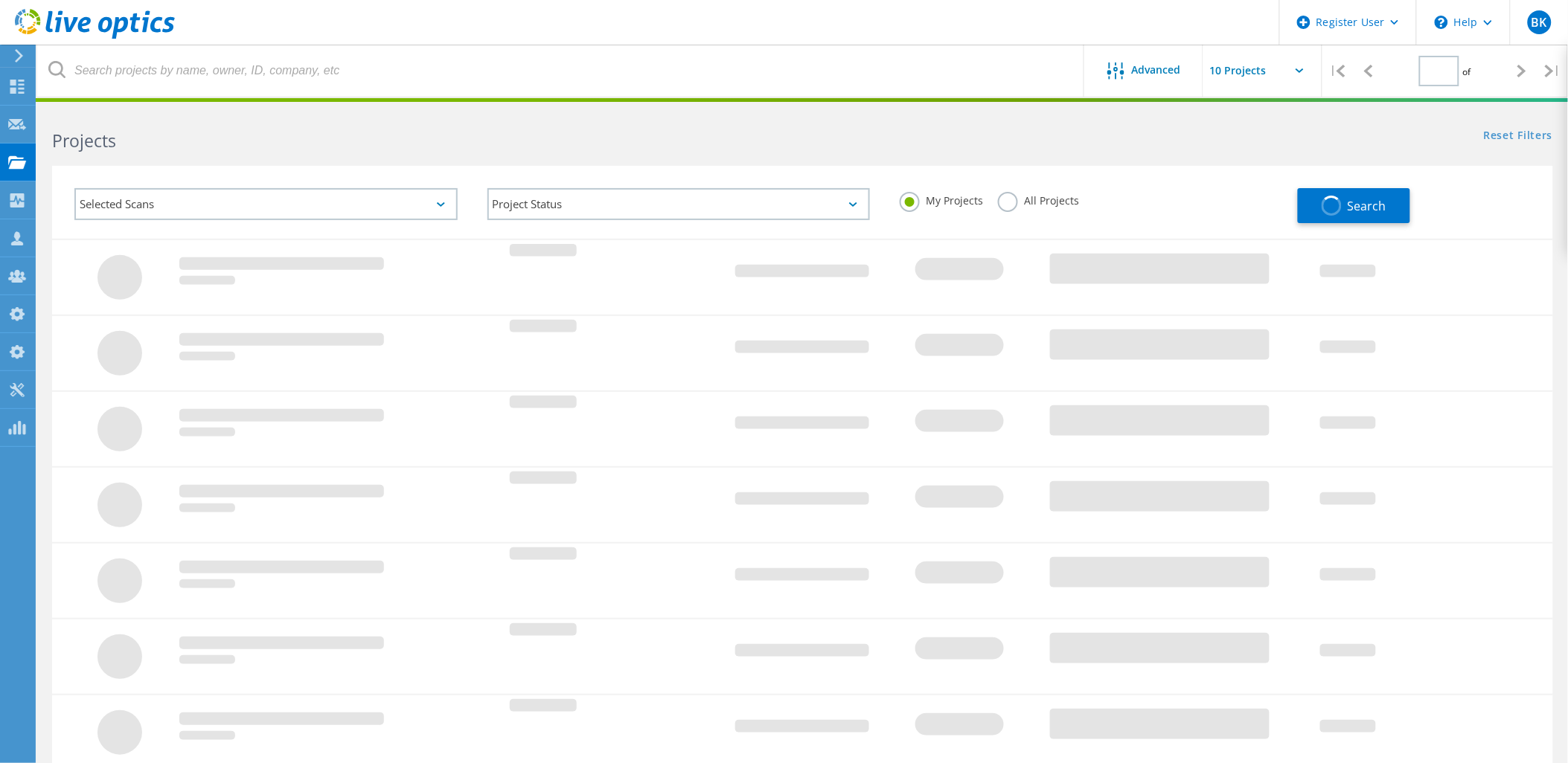
type input "1"
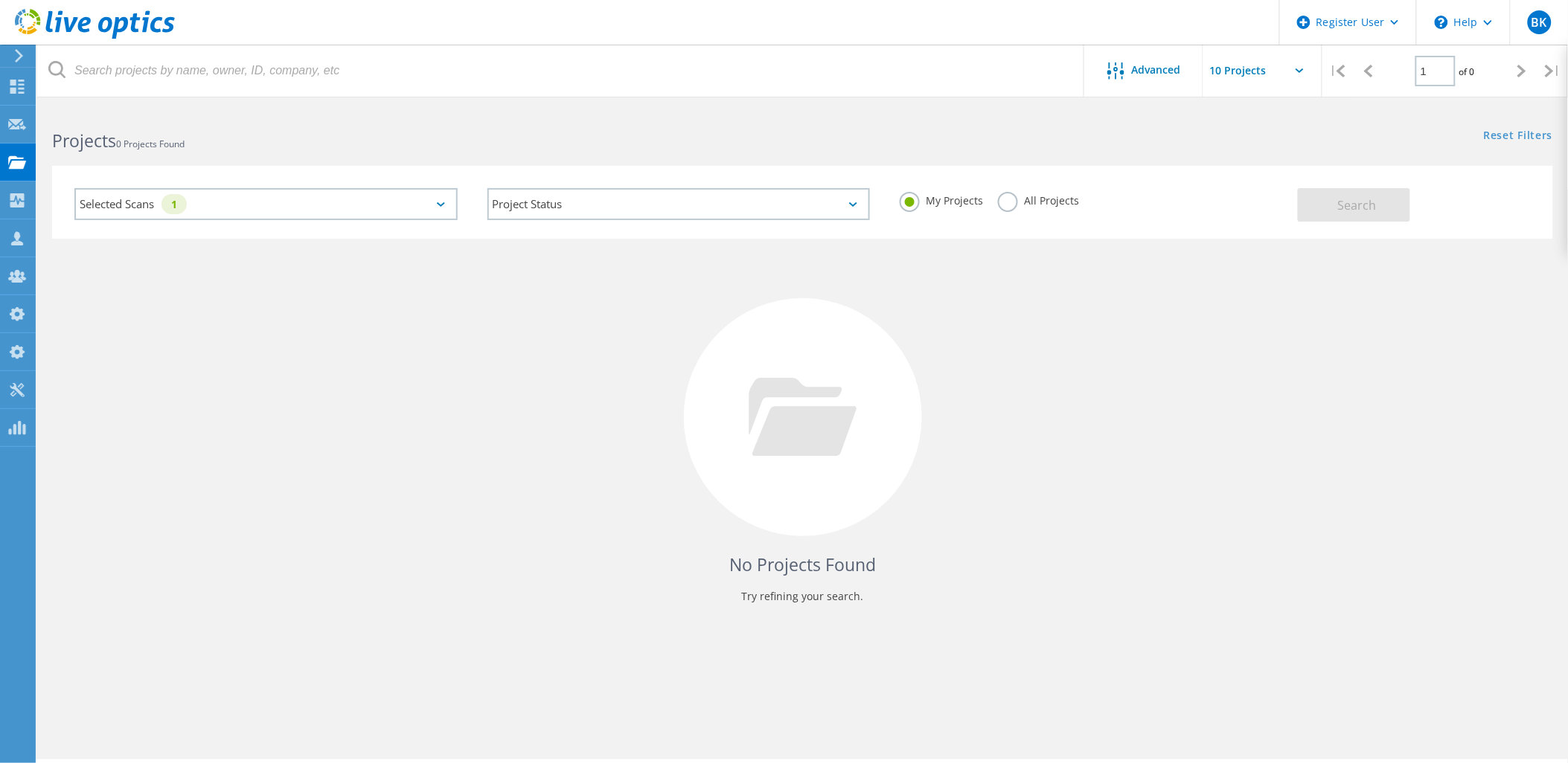
click at [1059, 199] on label "All Projects" at bounding box center [1039, 199] width 82 height 14
click at [0, 0] on input "All Projects" at bounding box center [0, 0] width 0 height 0
click at [1319, 211] on button "Search" at bounding box center [1353, 205] width 113 height 34
